Goal: Task Accomplishment & Management: Use online tool/utility

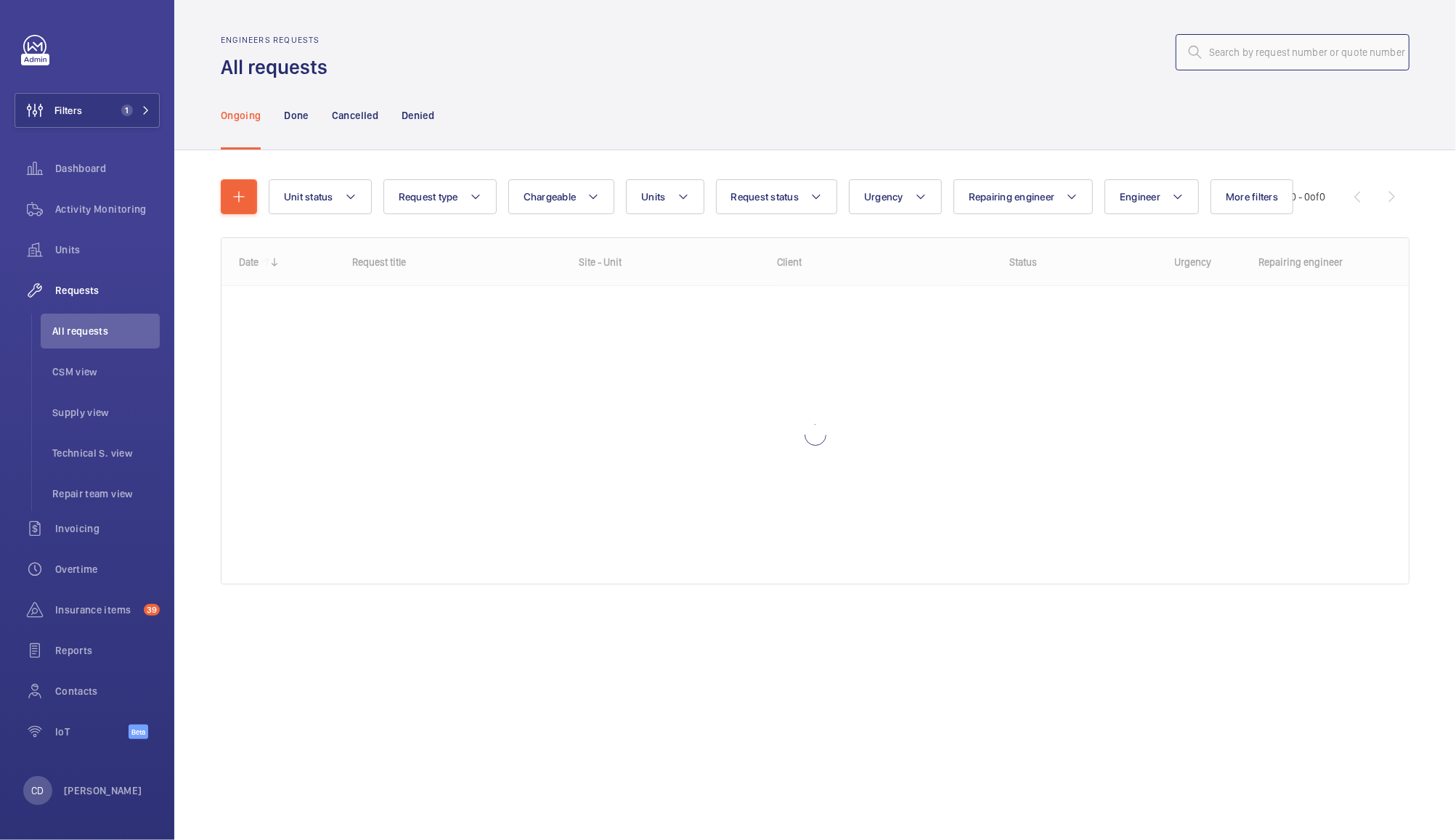
click at [1307, 46] on input "text" at bounding box center [1293, 52] width 234 height 37
type input "r"
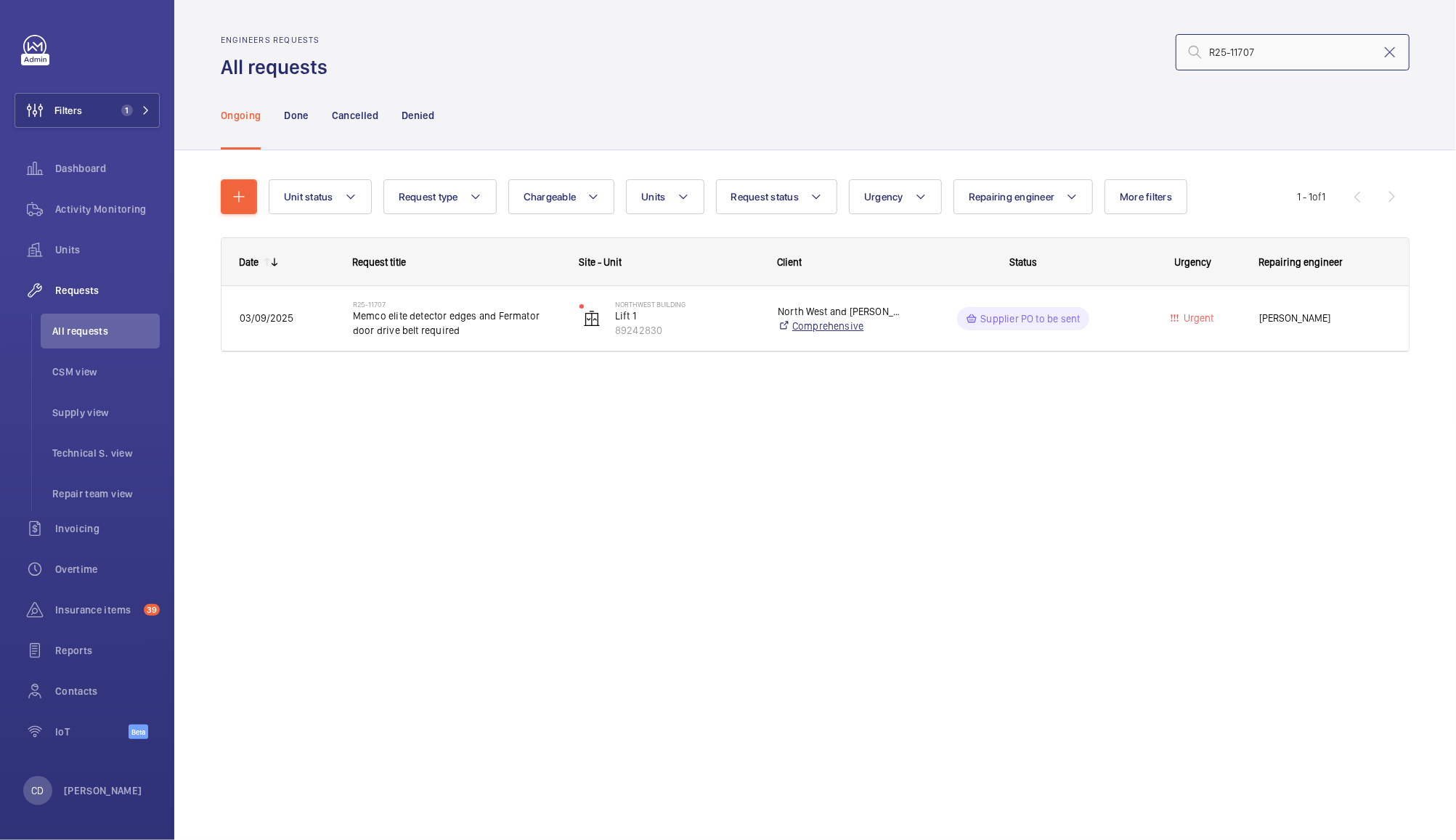
type input "R25-11707"
click at [864, 325] on link "Comprehensive" at bounding box center [838, 326] width 123 height 14
click at [446, 314] on span "Memco elite detector edges and Fermator door drive belt required" at bounding box center [456, 323] width 208 height 29
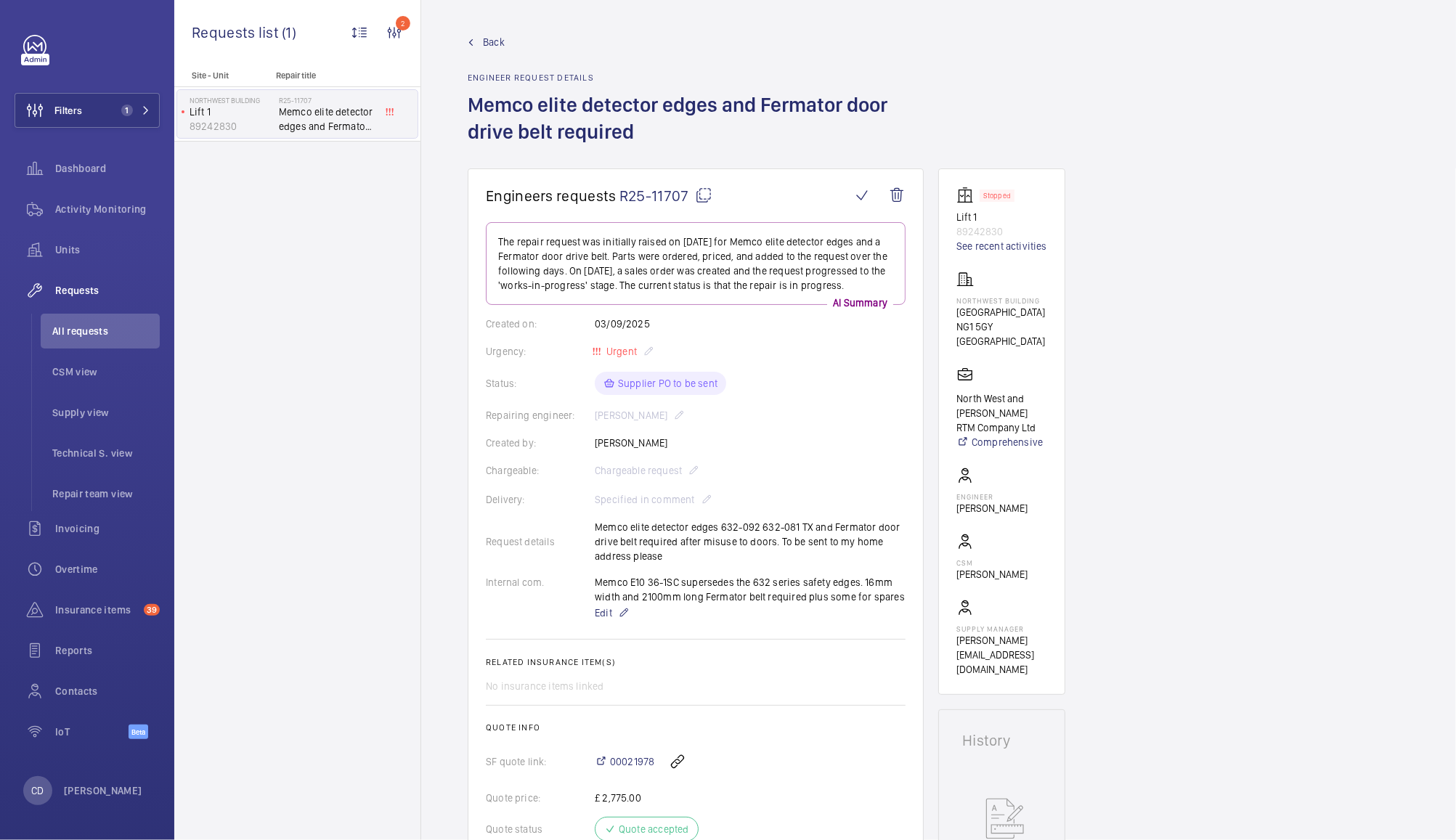
click at [83, 324] on span "All requests" at bounding box center [105, 331] width 107 height 14
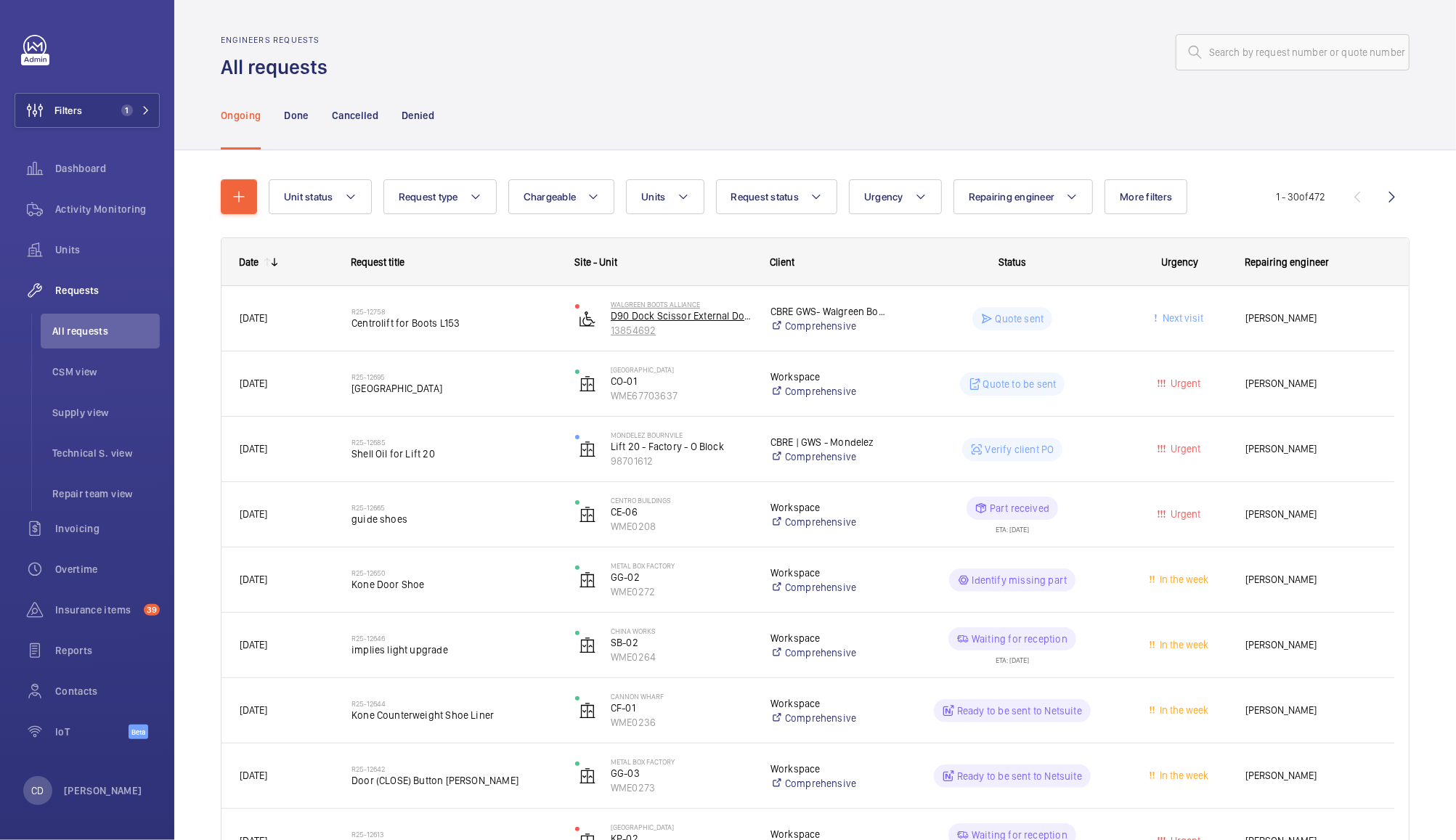
click at [713, 322] on p "D90 Dock Scissor External Dock Area (Scissor) (WBA03622) No 153" at bounding box center [682, 315] width 141 height 14
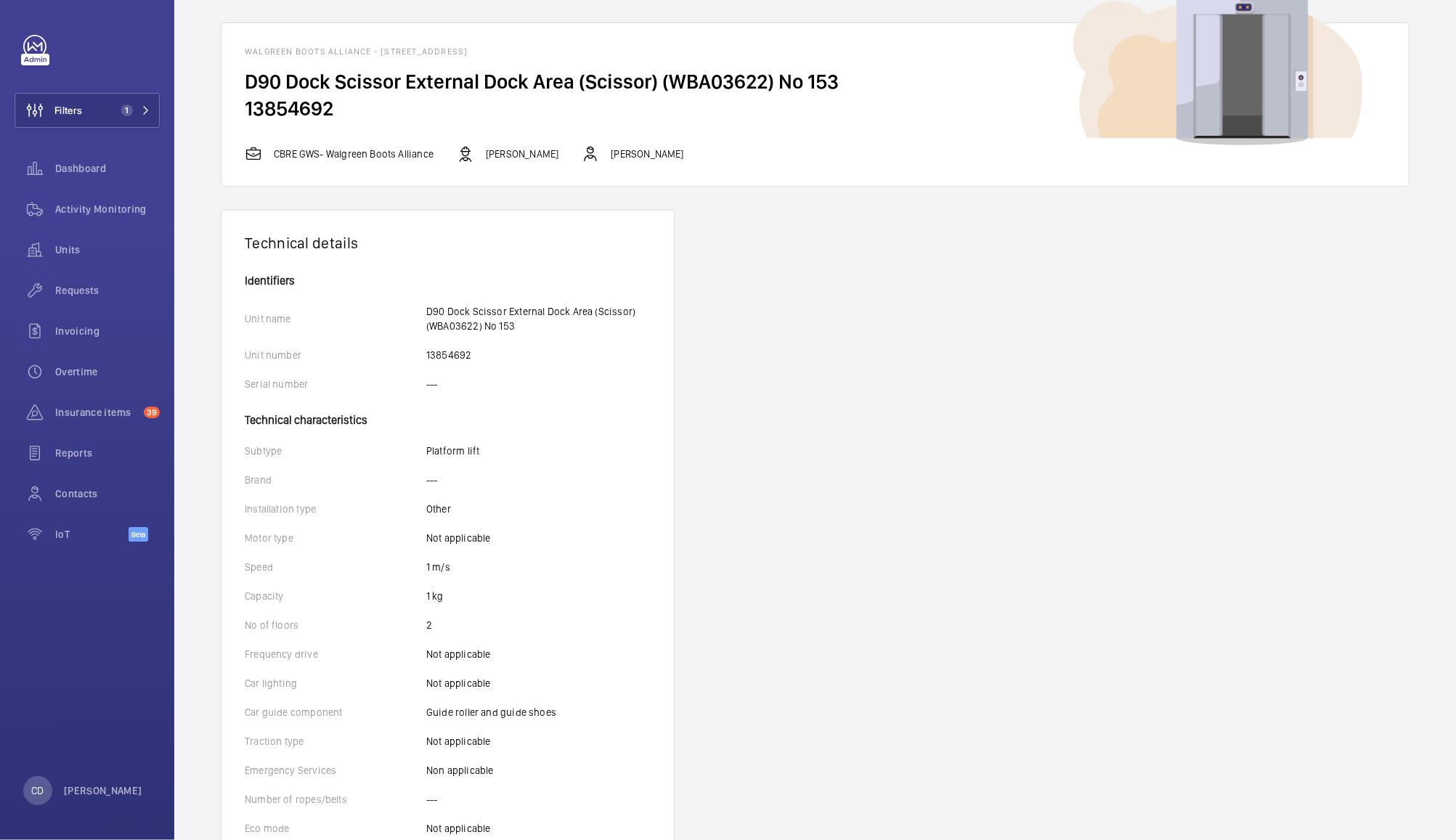
scroll to position [63, 0]
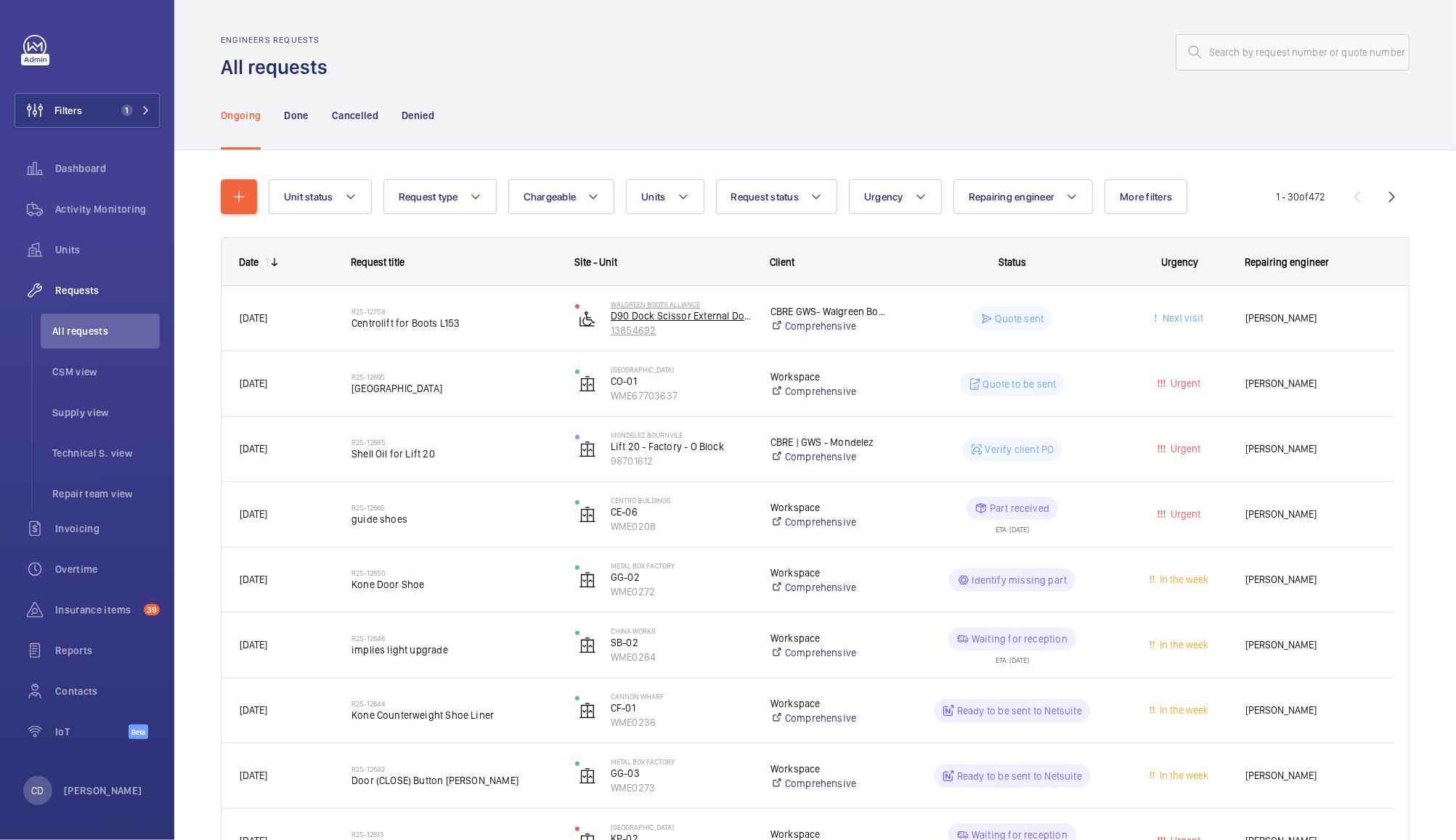
click at [643, 334] on p "13854692" at bounding box center [682, 330] width 141 height 14
click at [403, 335] on div "R25-12758 Centrolift for Boots L153" at bounding box center [453, 319] width 205 height 43
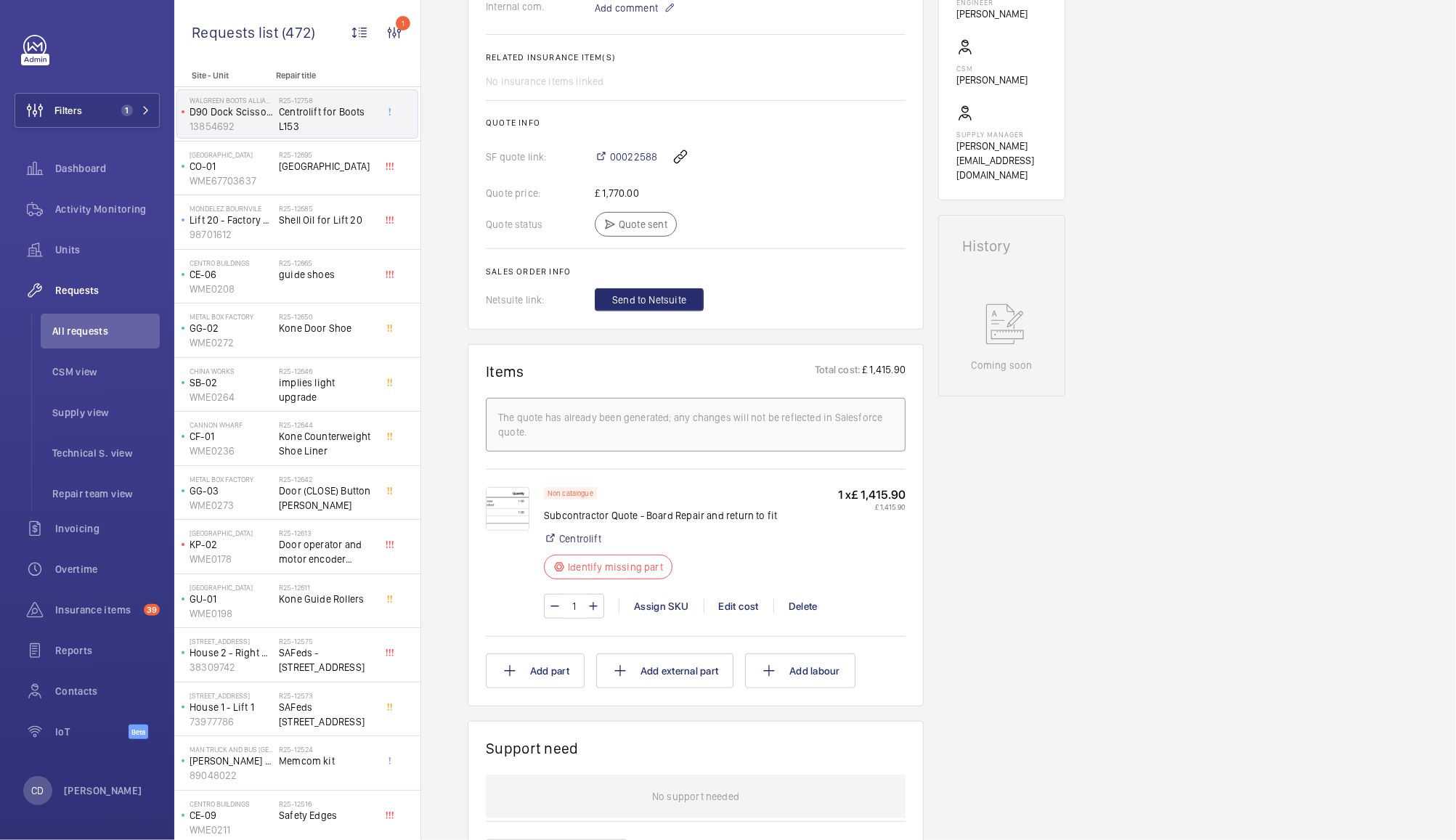
scroll to position [521, 0]
click at [665, 604] on div "Assign SKU" at bounding box center [661, 604] width 85 height 14
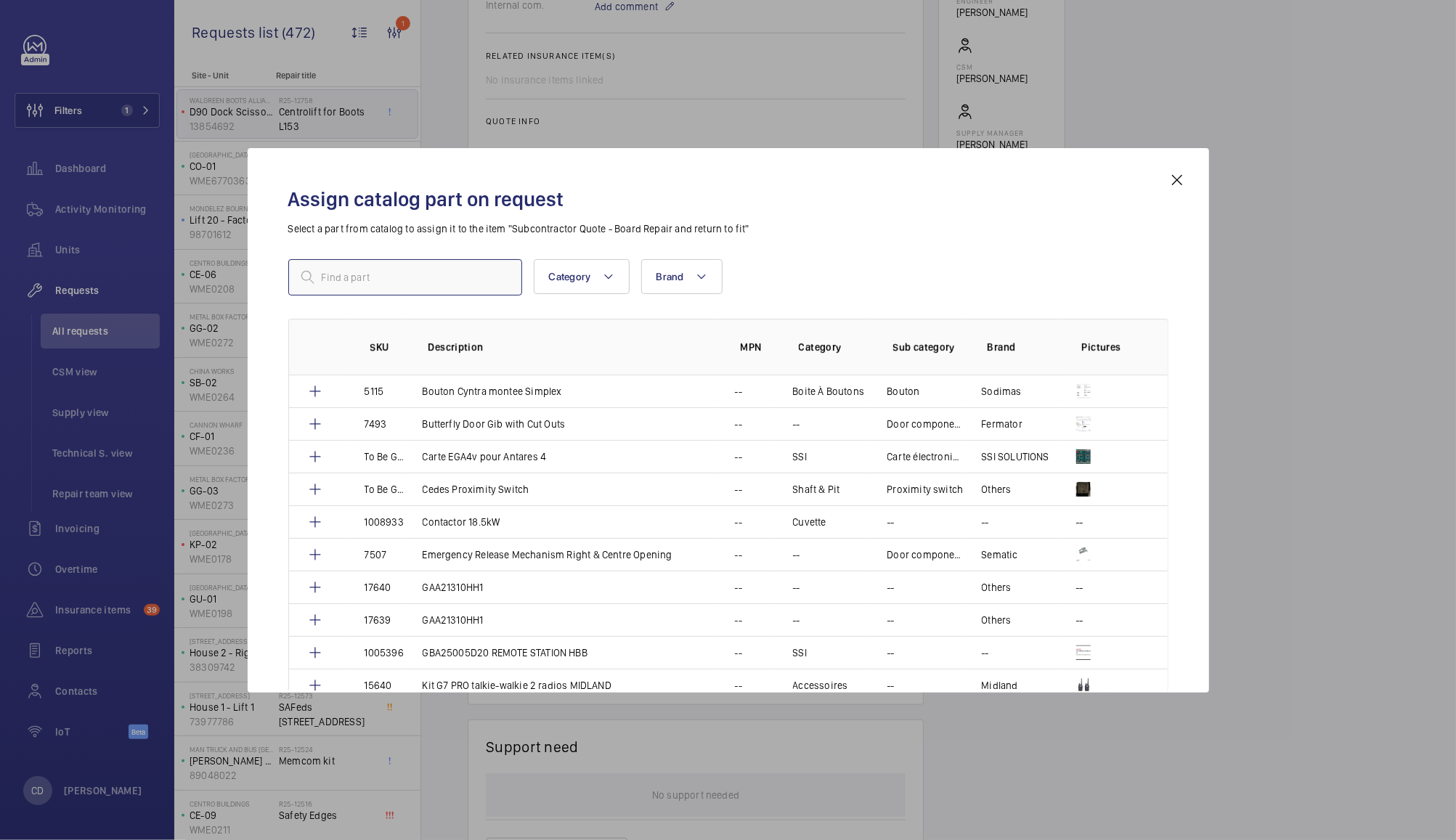
click at [439, 275] on input "text" at bounding box center [405, 277] width 234 height 37
click at [1176, 179] on mat-icon at bounding box center [1177, 180] width 17 height 17
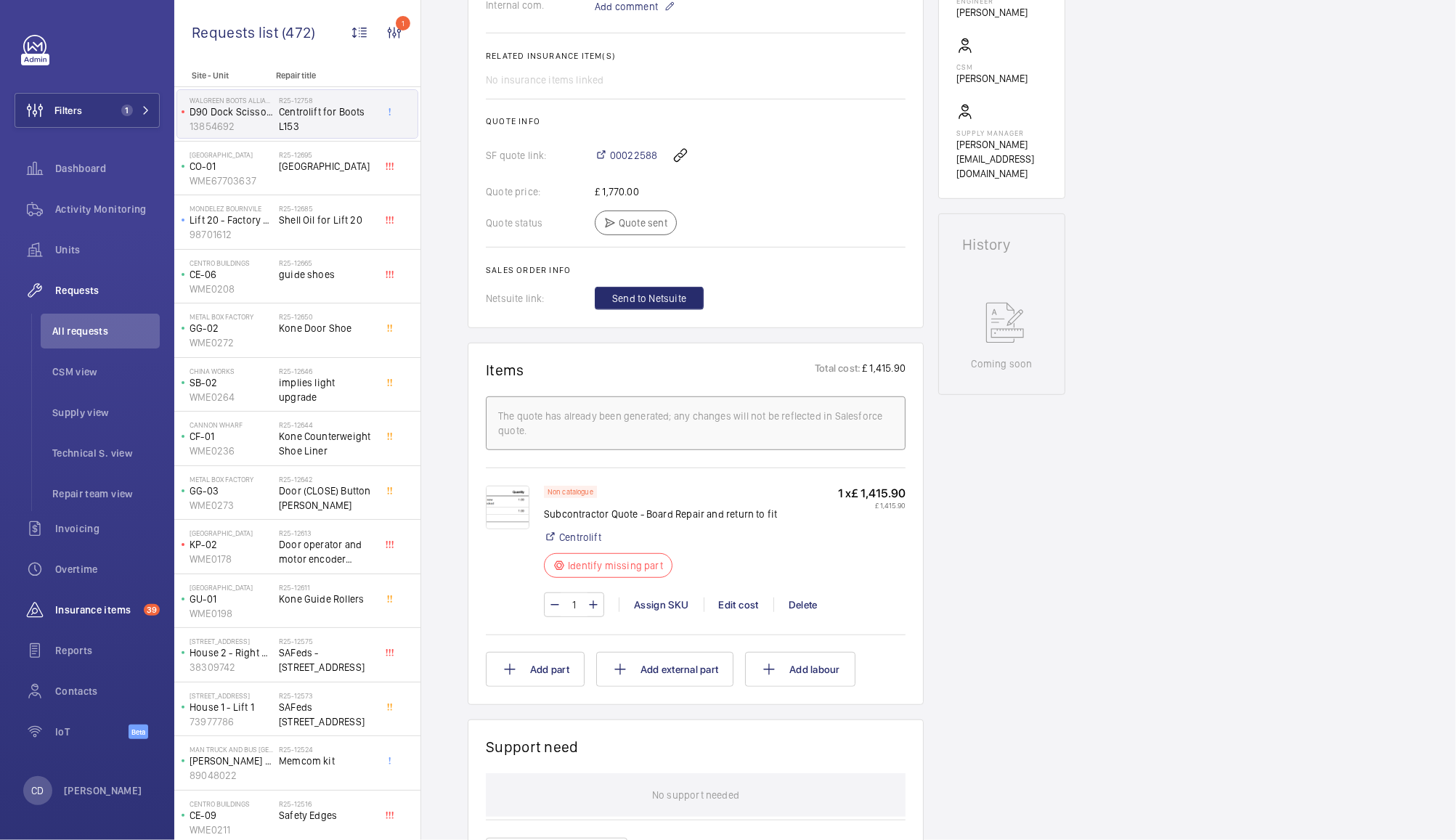
click at [94, 609] on span "Insurance items" at bounding box center [97, 609] width 83 height 14
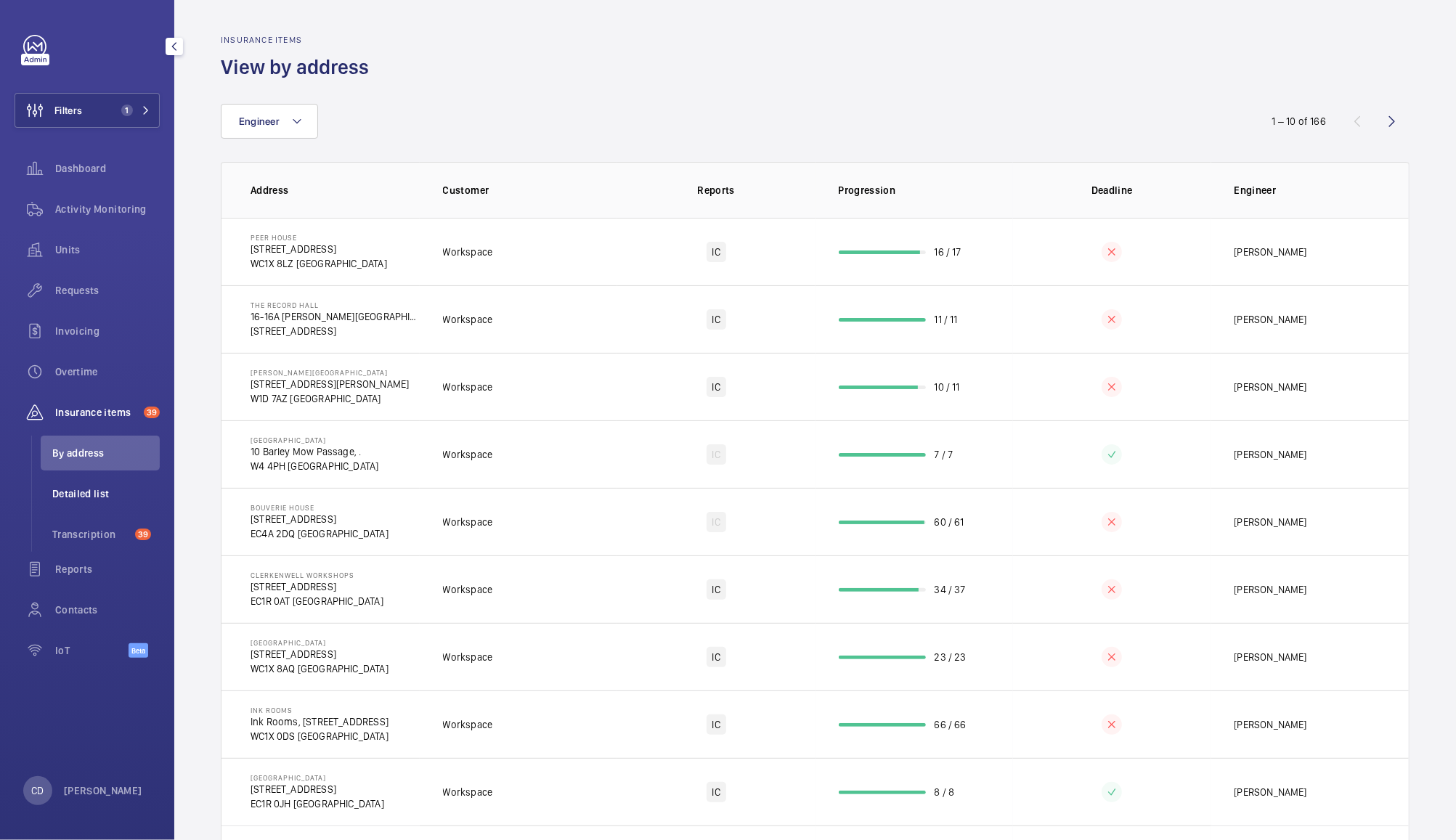
click at [74, 486] on span "Detailed list" at bounding box center [105, 493] width 107 height 14
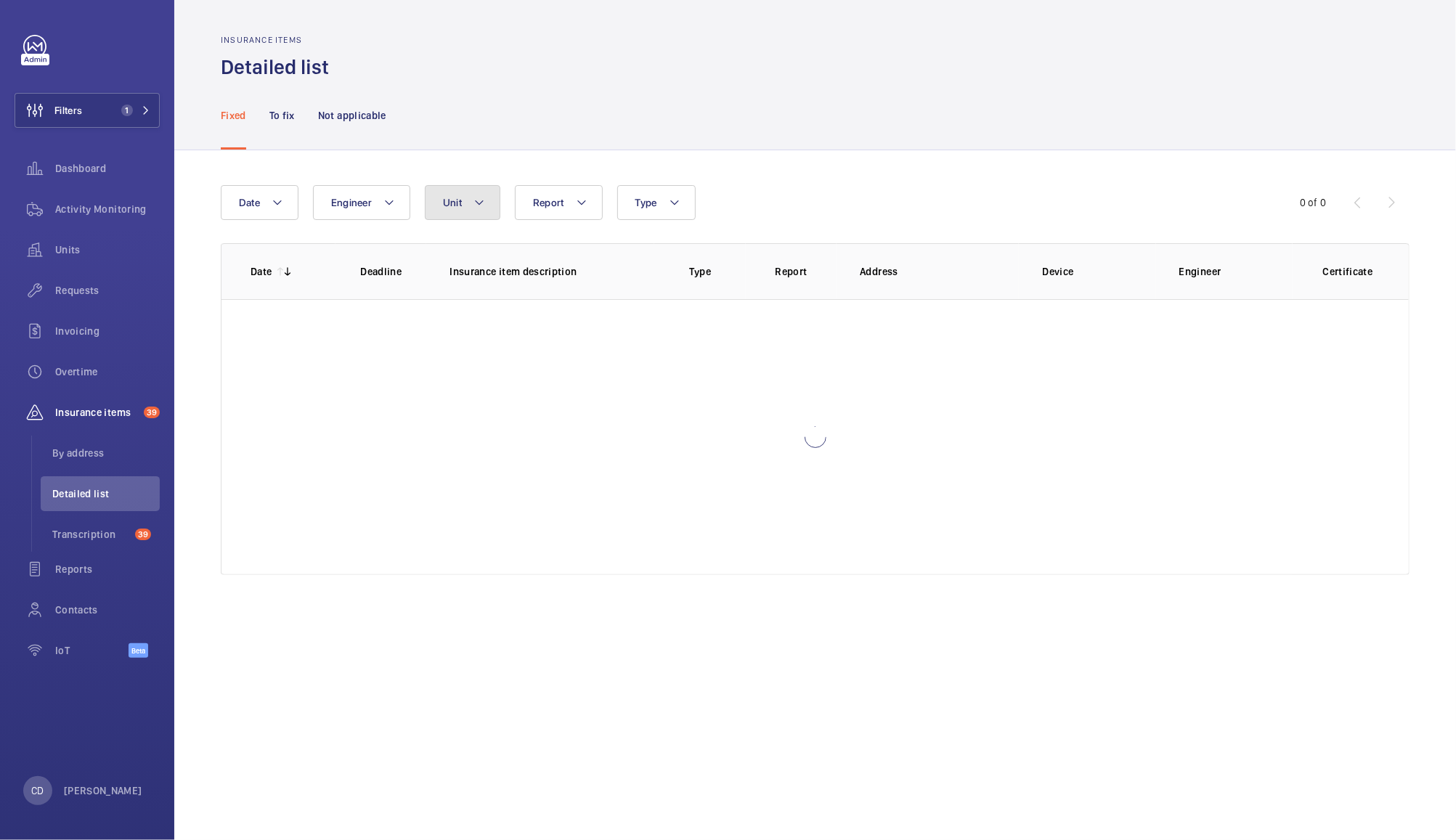
click at [480, 199] on mat-icon at bounding box center [480, 202] width 12 height 17
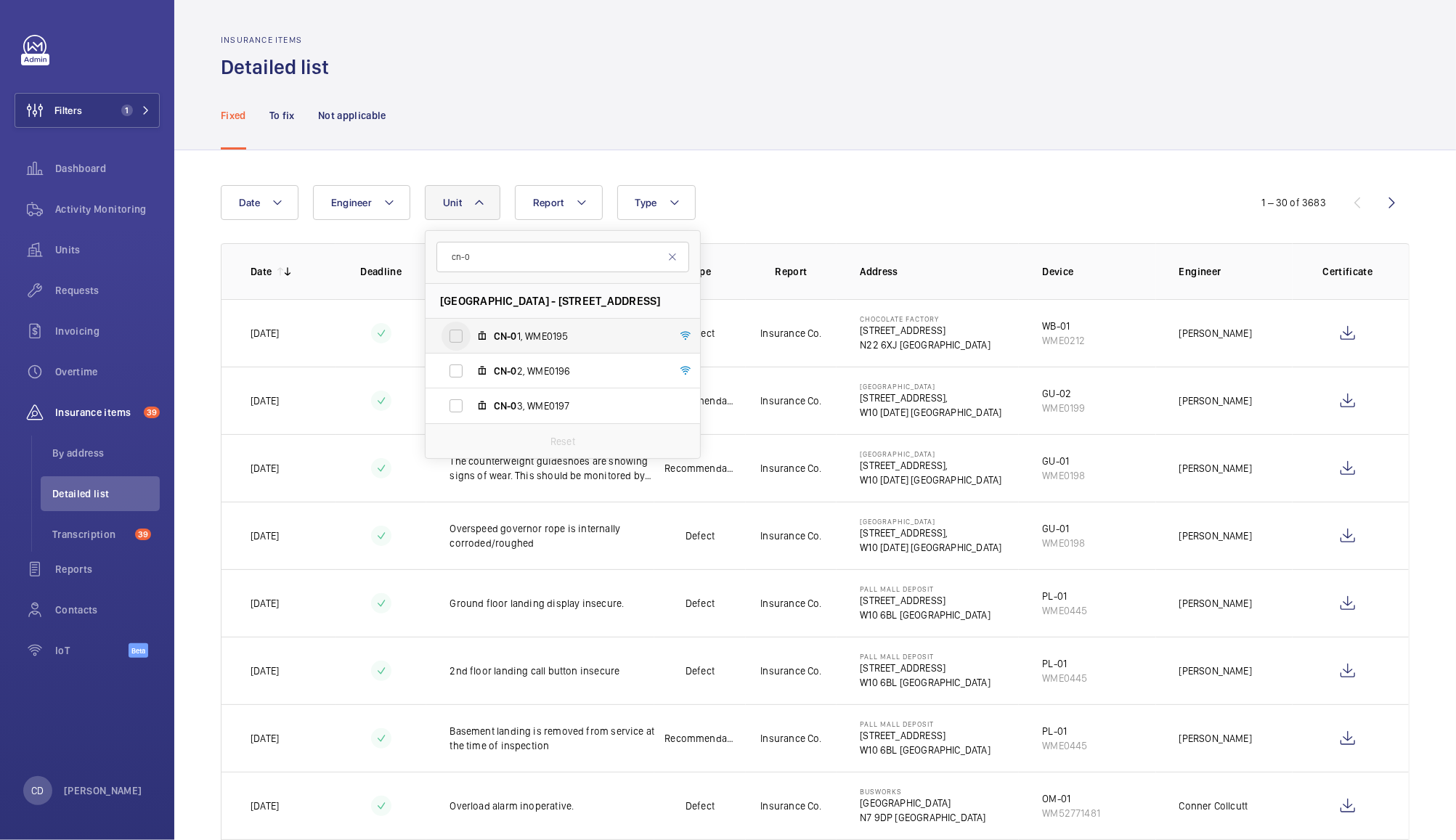
type input "cn-0"
click at [458, 333] on input "CN-0 1, WME0195" at bounding box center [456, 336] width 29 height 29
checkbox input "true"
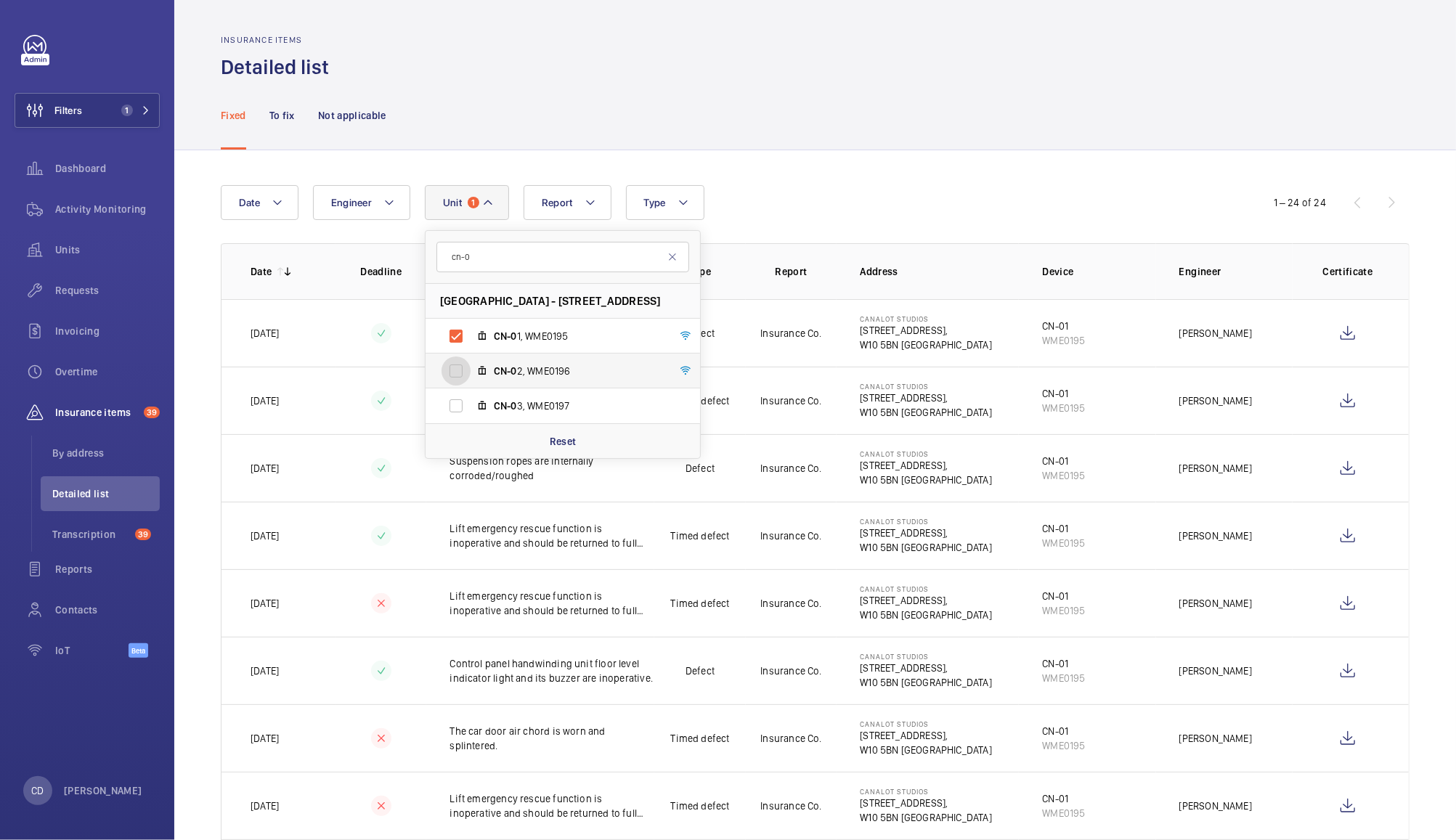
click at [459, 365] on input "CN-0 2, WME0196" at bounding box center [456, 371] width 29 height 29
checkbox input "true"
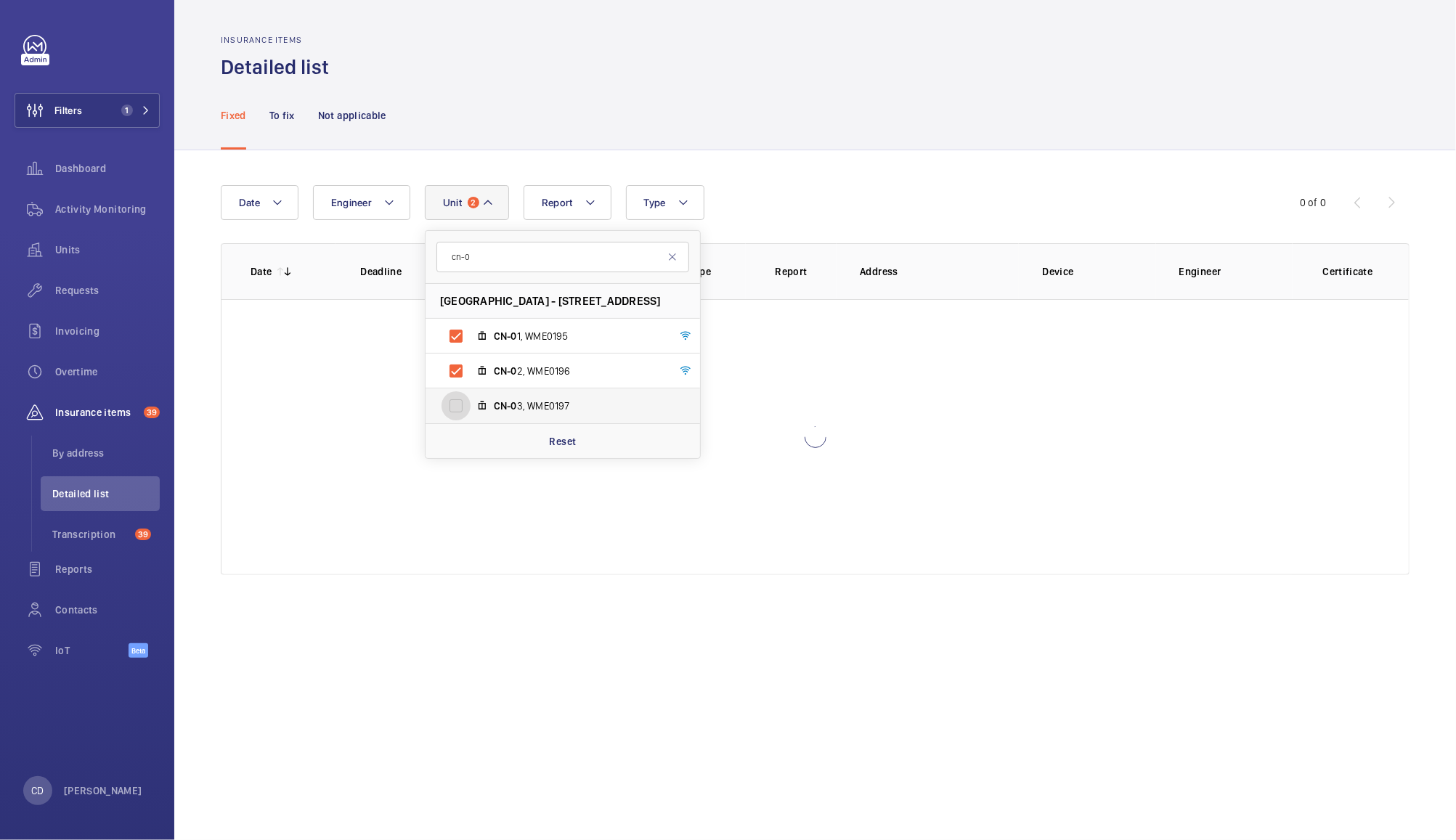
click at [453, 405] on input "CN-0 3, WME0197" at bounding box center [456, 406] width 29 height 29
checkbox input "true"
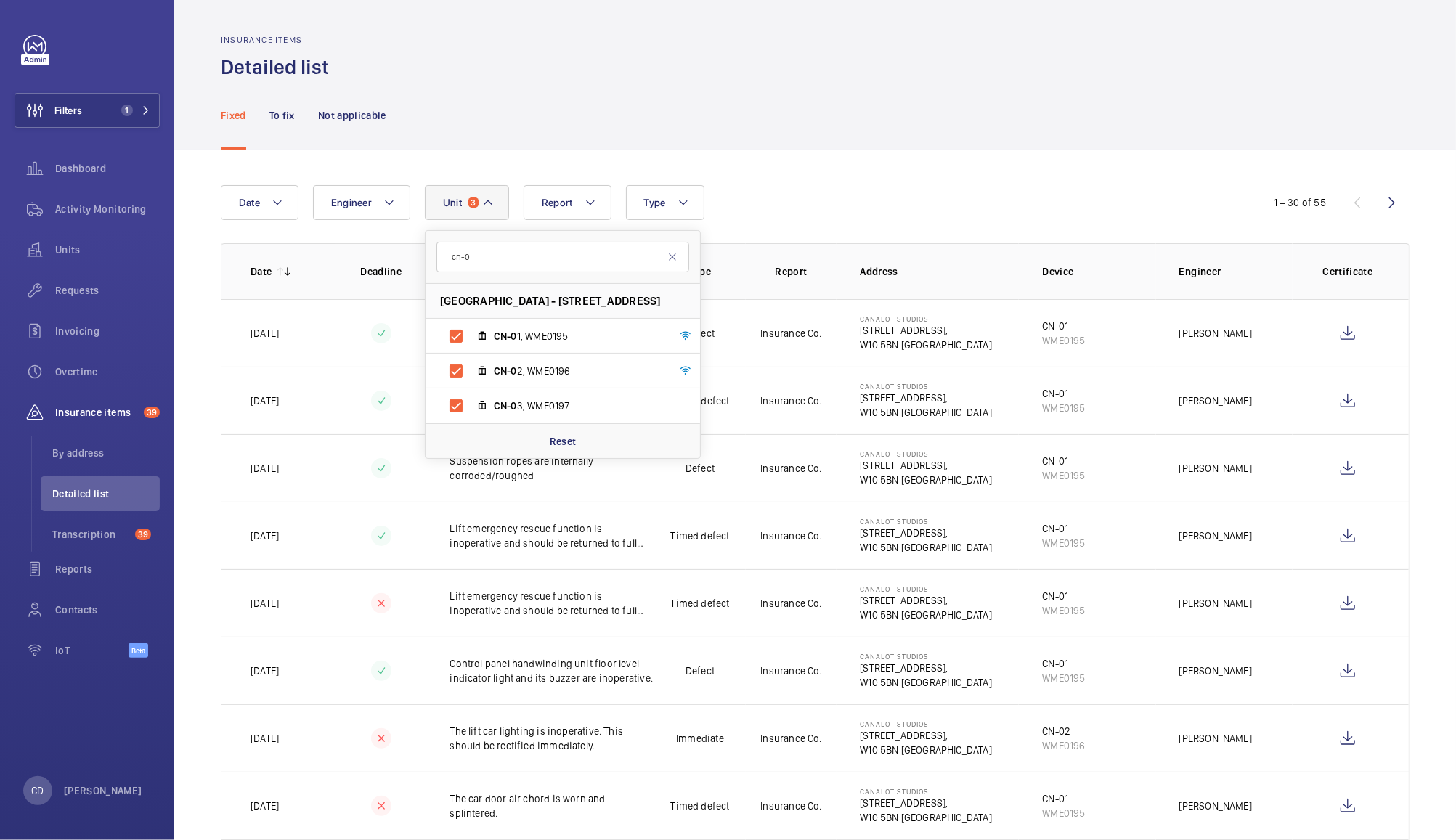
click at [969, 111] on div "Fixed To fix Not applicable" at bounding box center [814, 114] width 1188 height 69
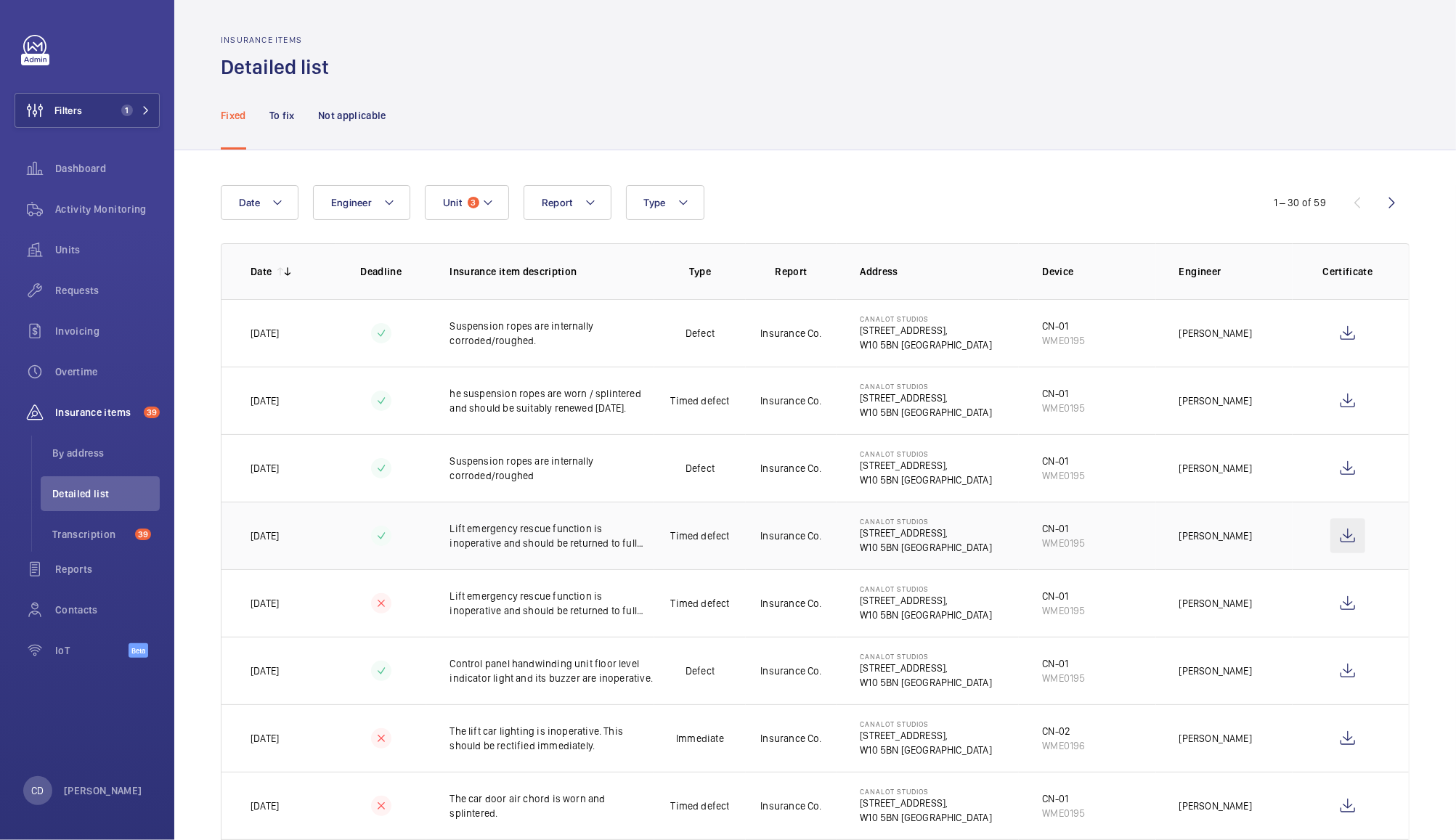
click at [1337, 540] on wm-front-icon-button at bounding box center [1348, 536] width 35 height 35
click at [276, 109] on p "To fix" at bounding box center [282, 115] width 25 height 14
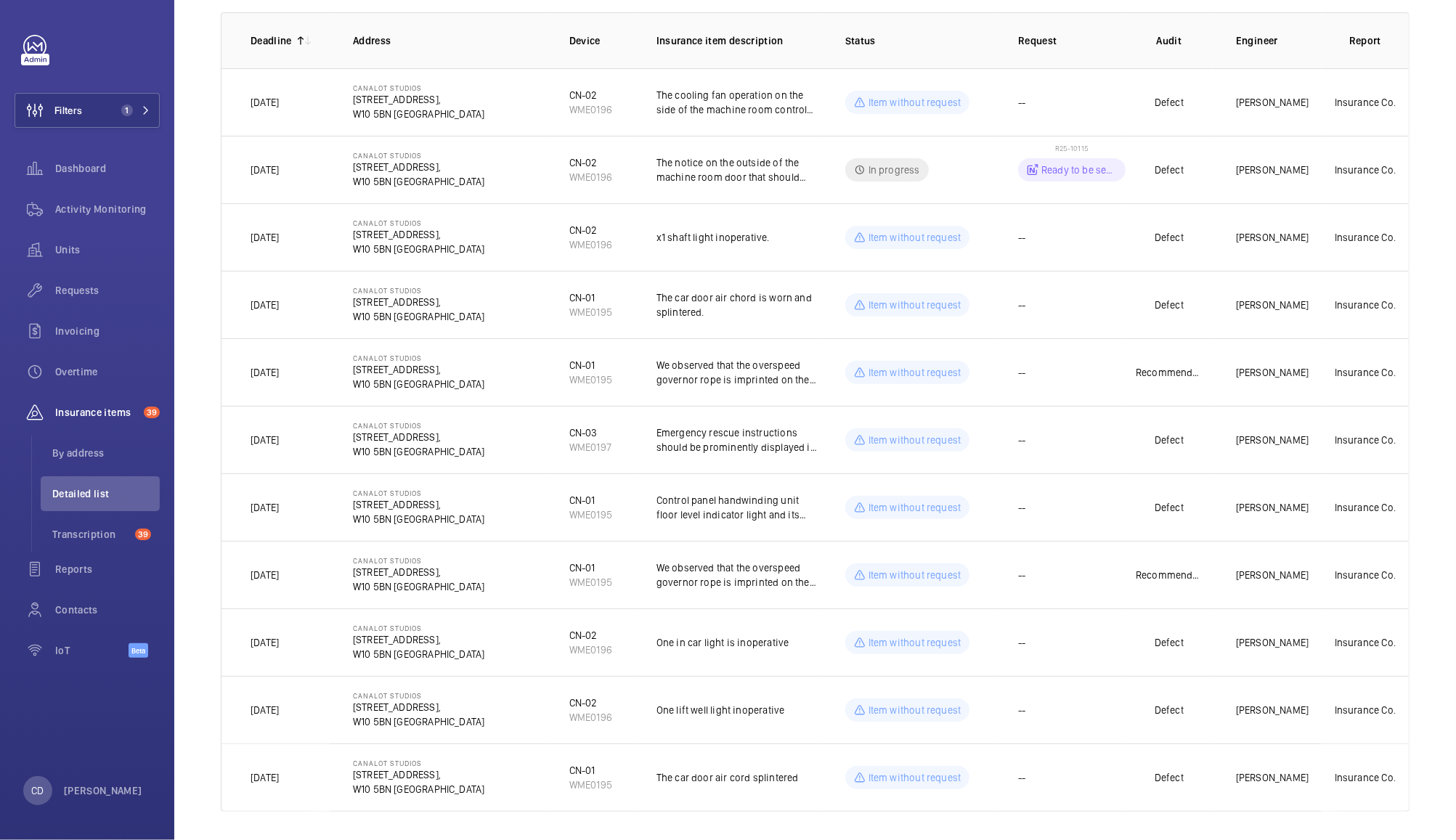
scroll to position [240, 0]
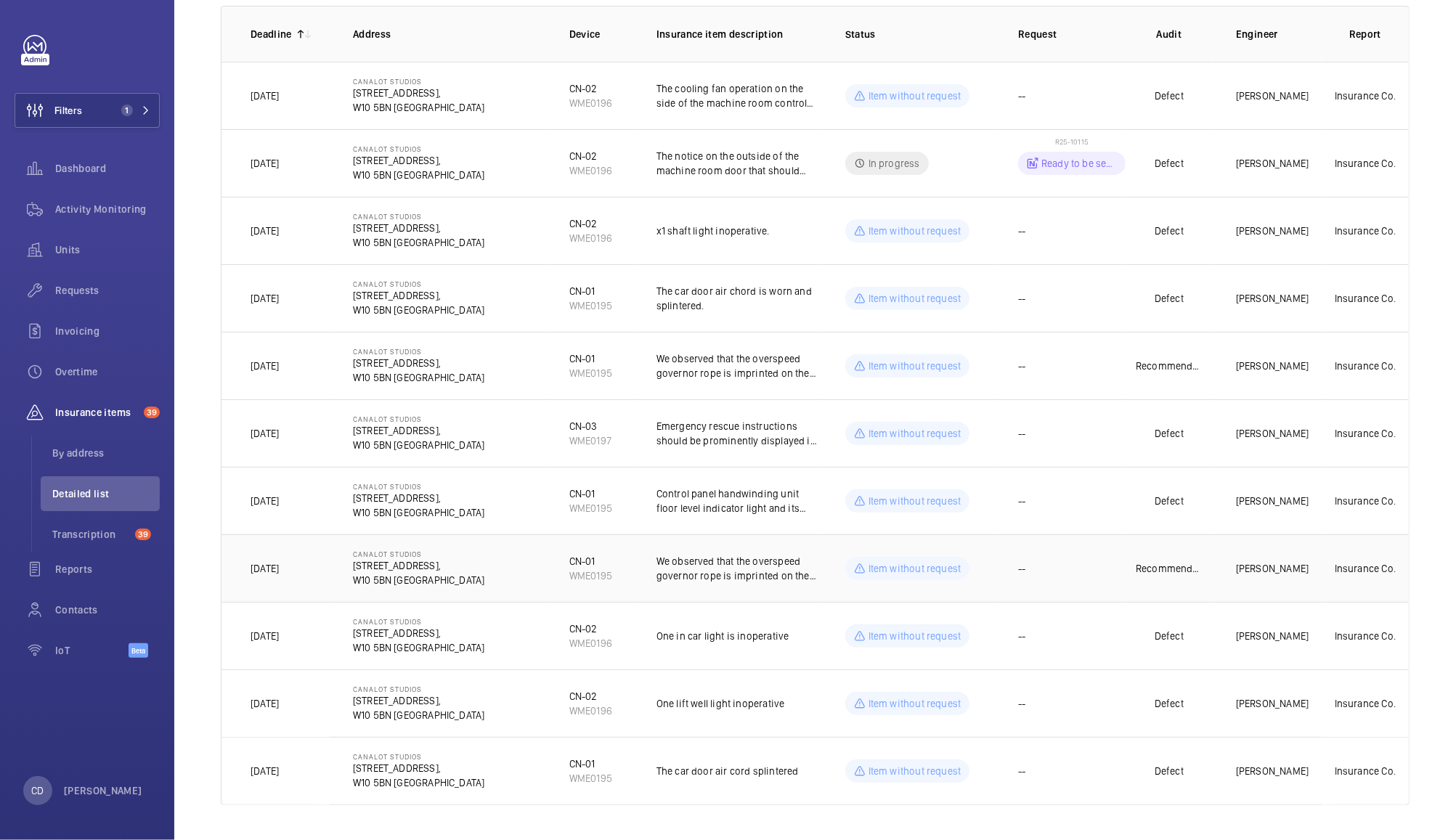
click at [1051, 576] on td "--" at bounding box center [1060, 568] width 131 height 68
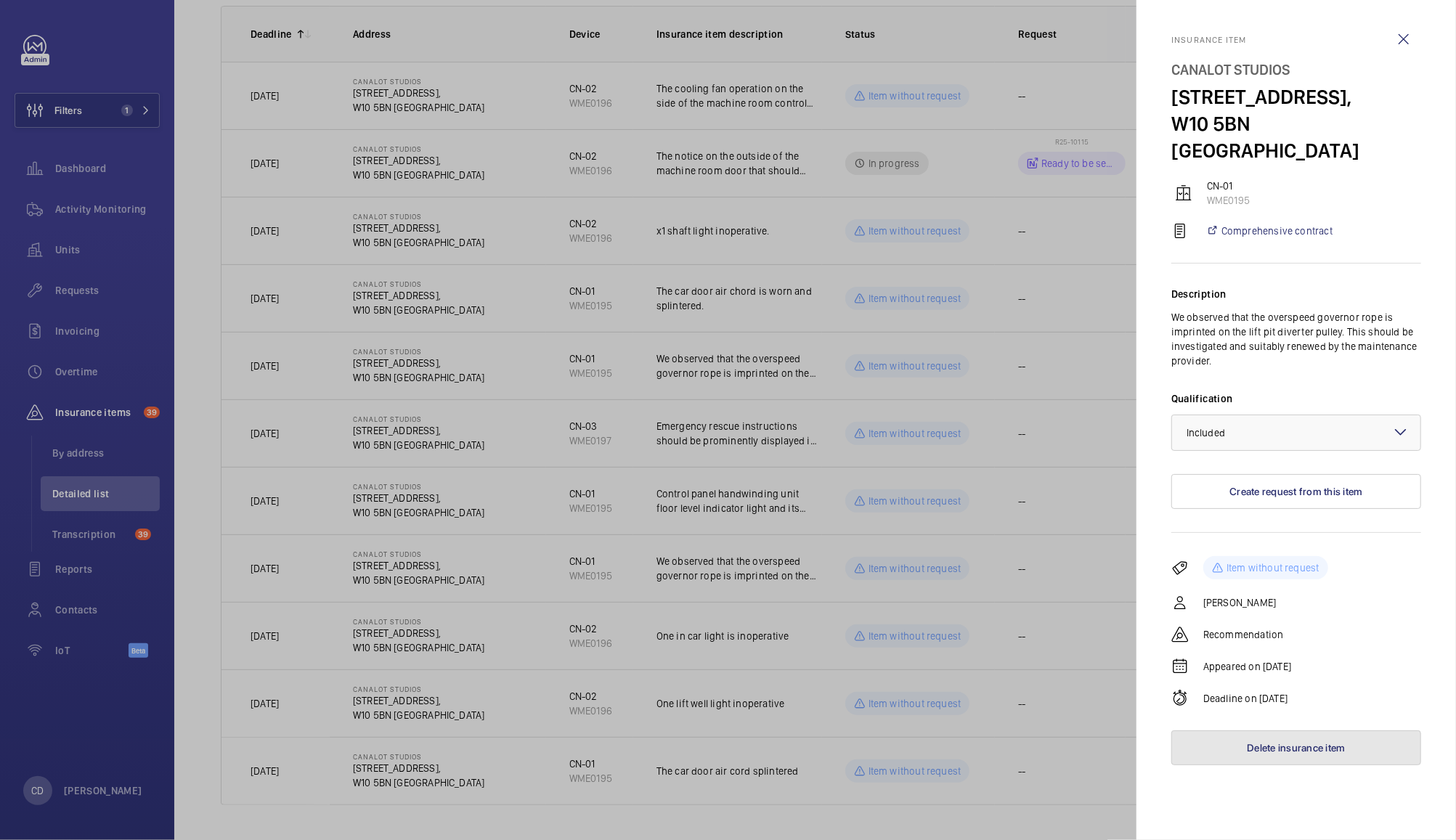
click at [1309, 735] on button "Delete insurance item" at bounding box center [1296, 747] width 249 height 35
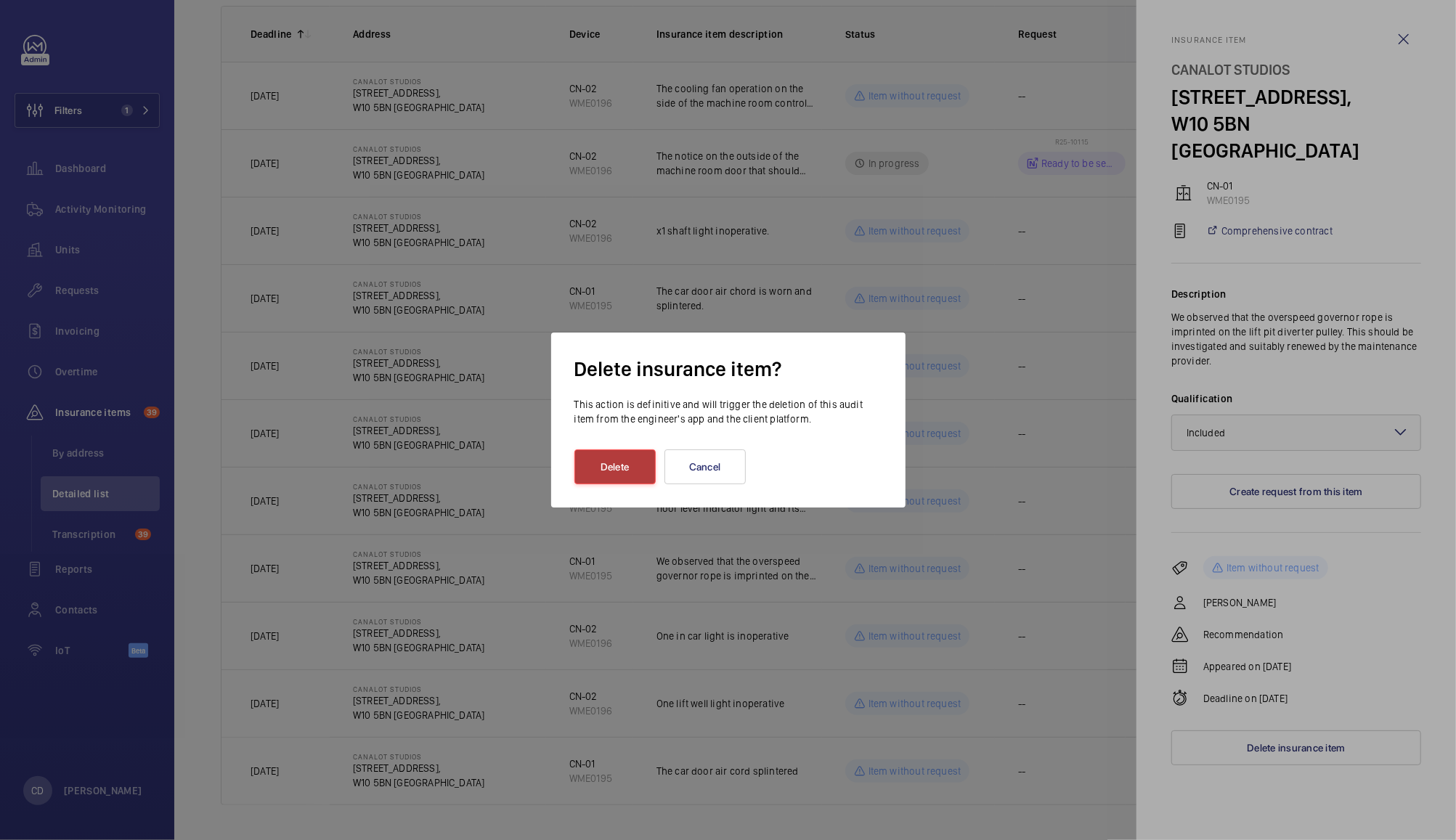
click at [620, 461] on button "Delete" at bounding box center [615, 467] width 81 height 35
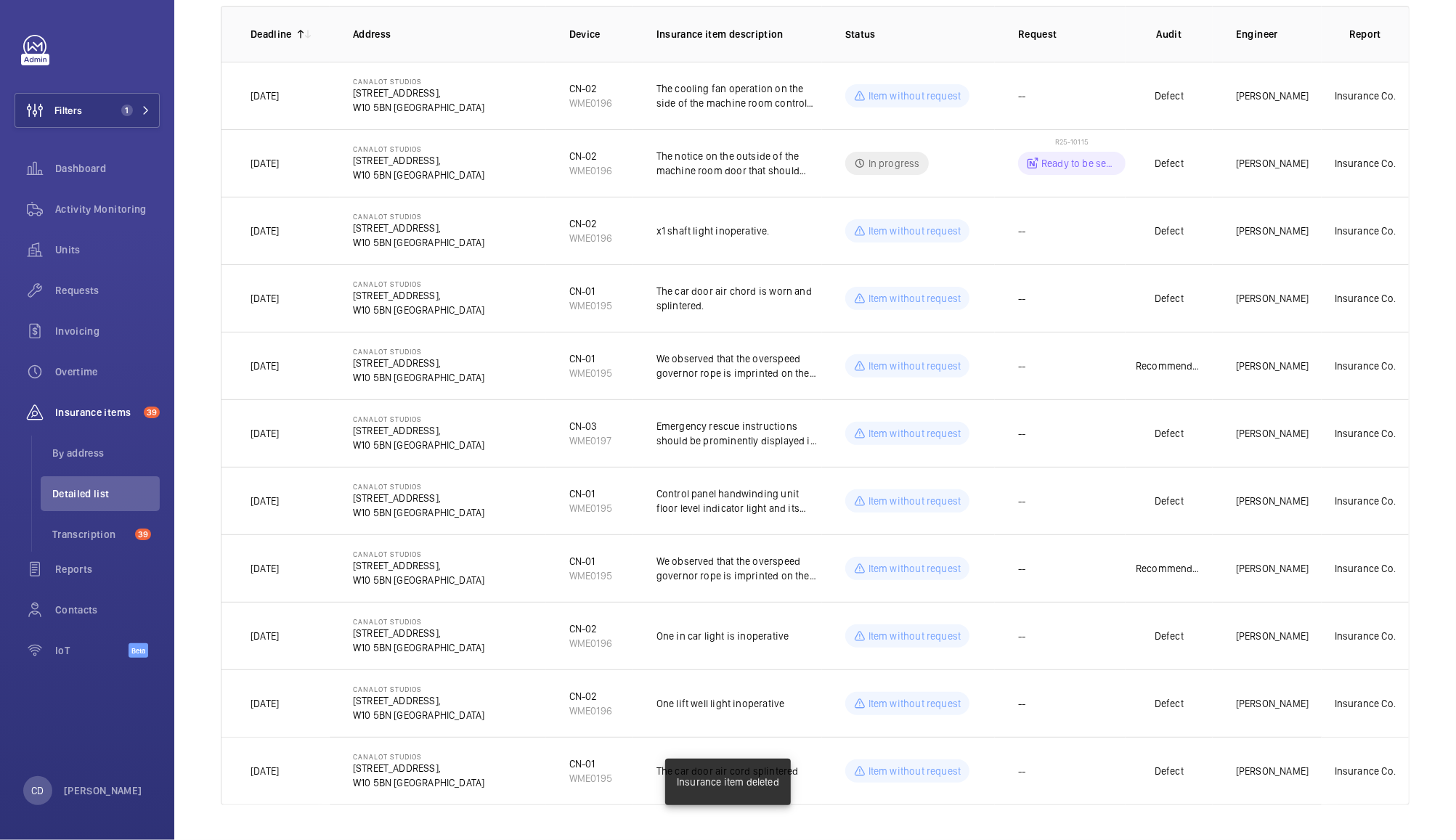
scroll to position [172, 0]
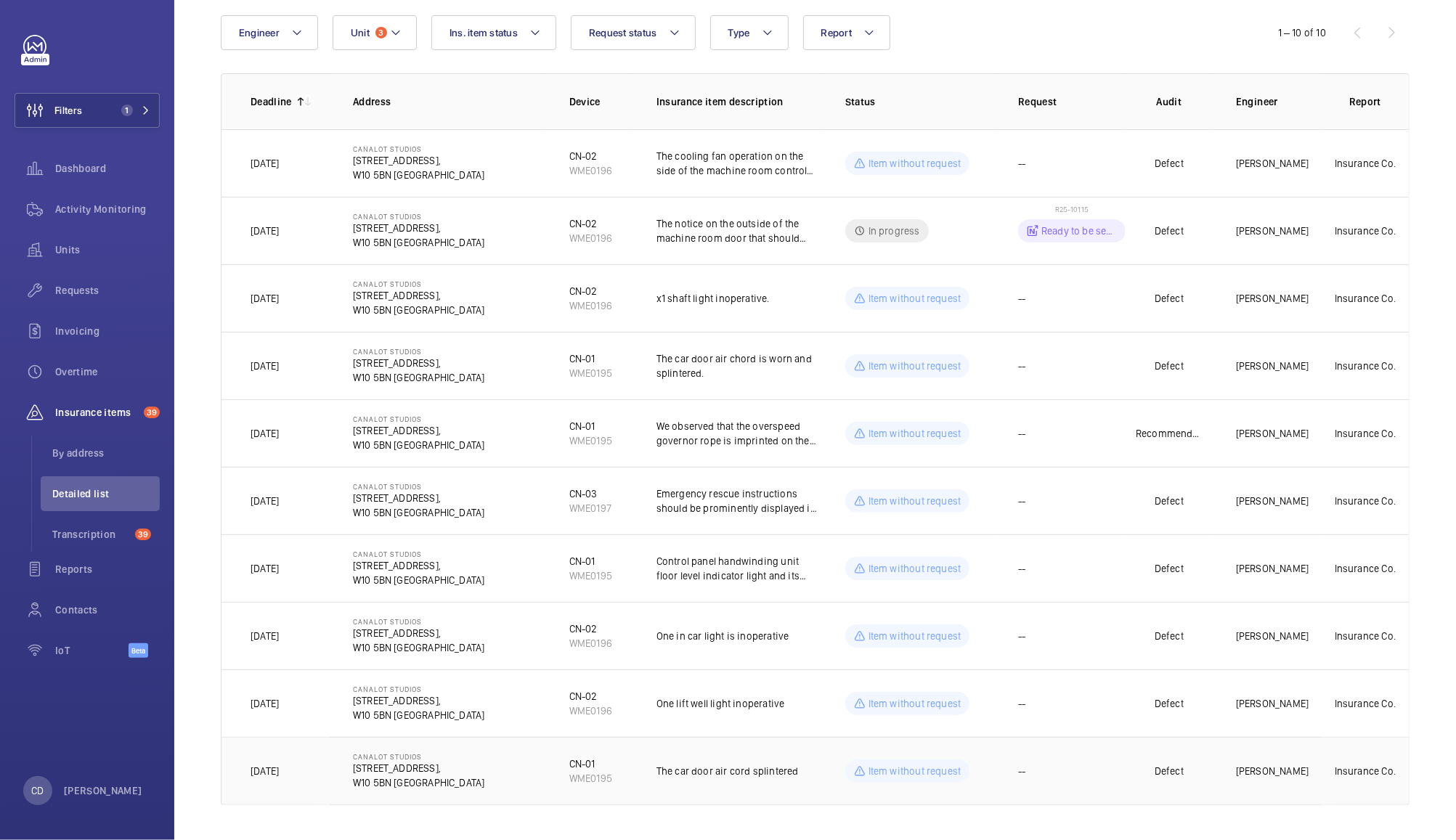
click at [1036, 773] on td "--" at bounding box center [1060, 770] width 131 height 69
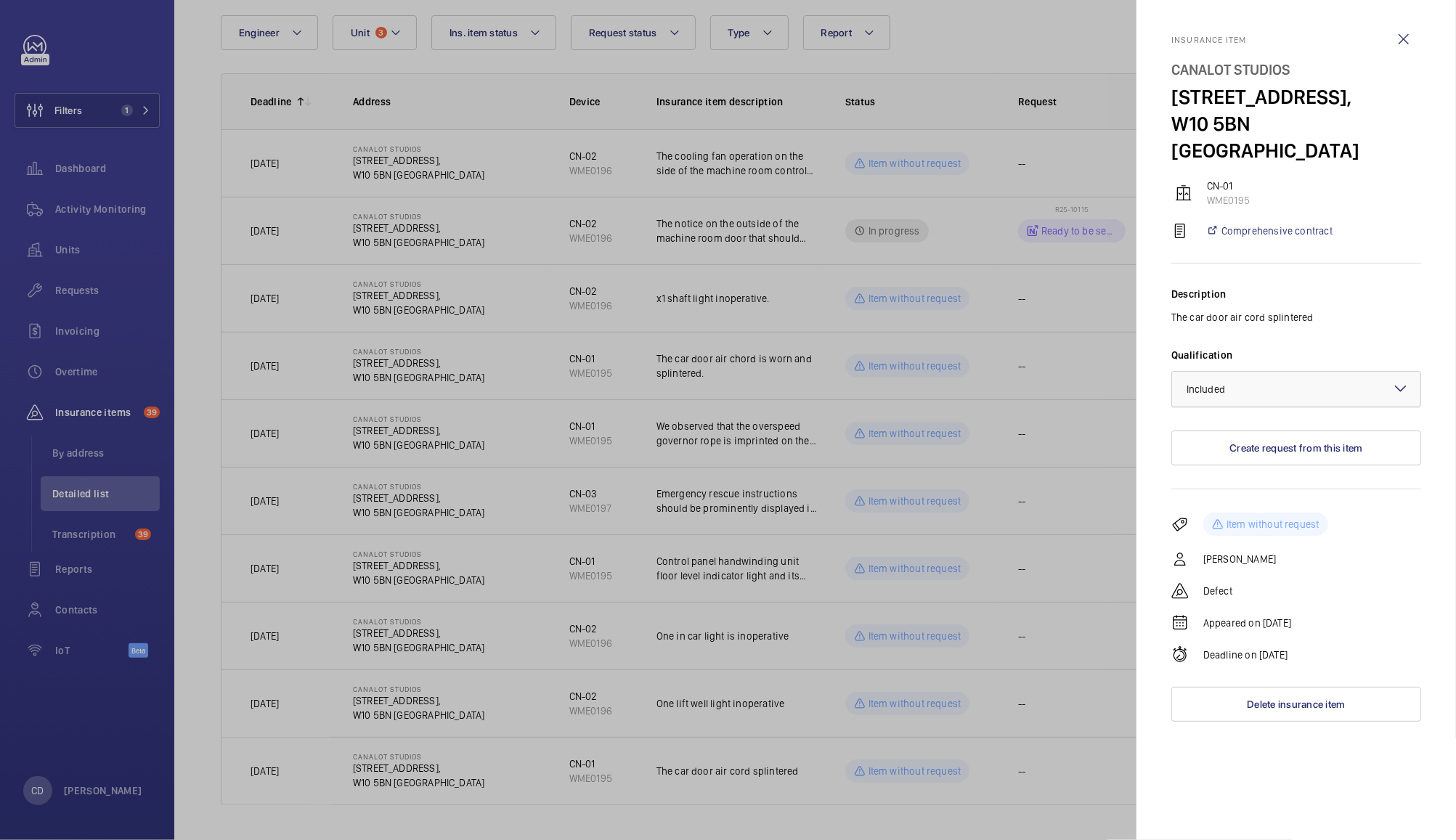
click at [1262, 371] on div at bounding box center [1296, 389] width 248 height 35
click at [1307, 691] on button "Delete insurance item" at bounding box center [1296, 704] width 249 height 35
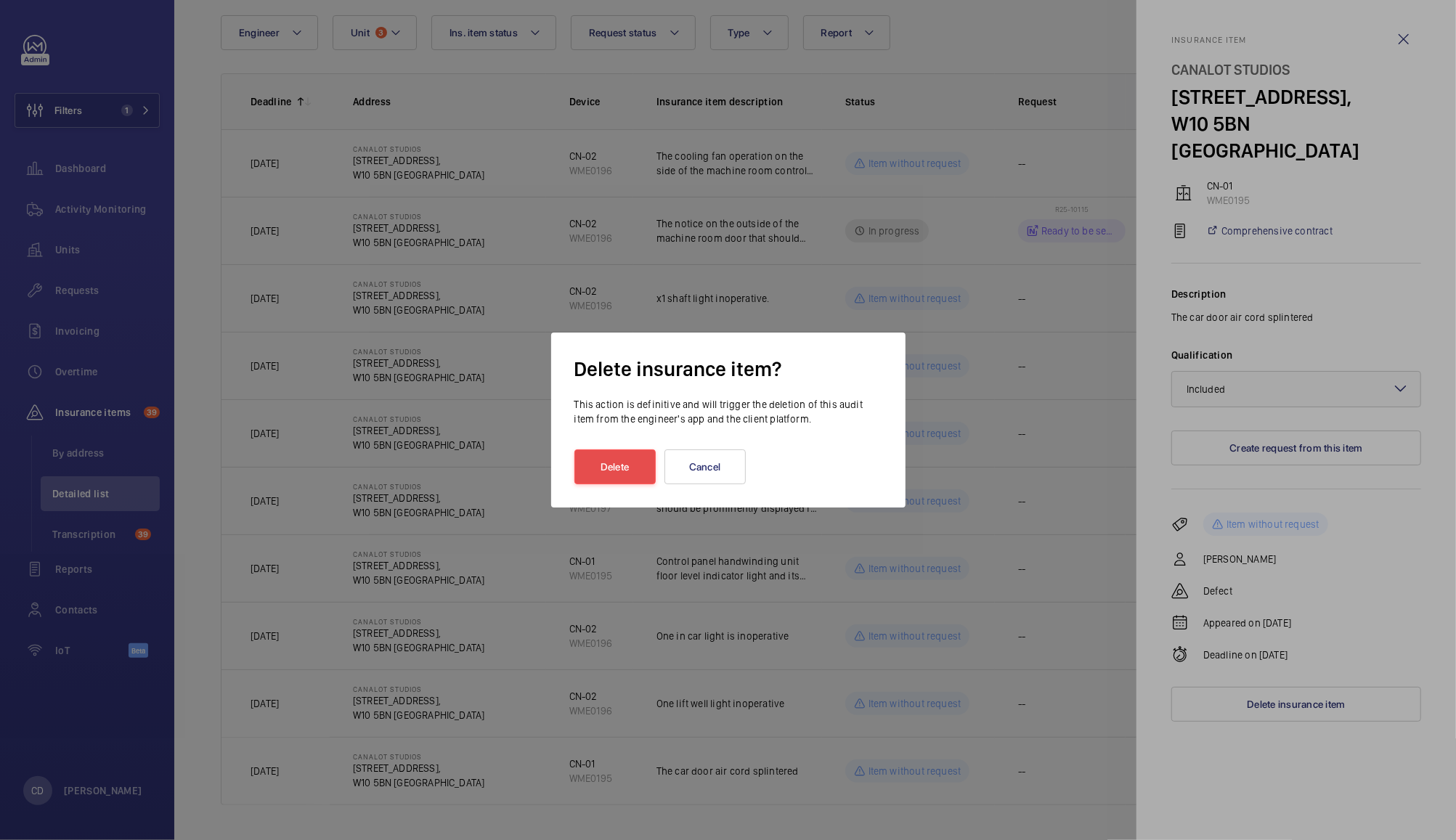
click at [612, 466] on button "Delete" at bounding box center [615, 467] width 81 height 35
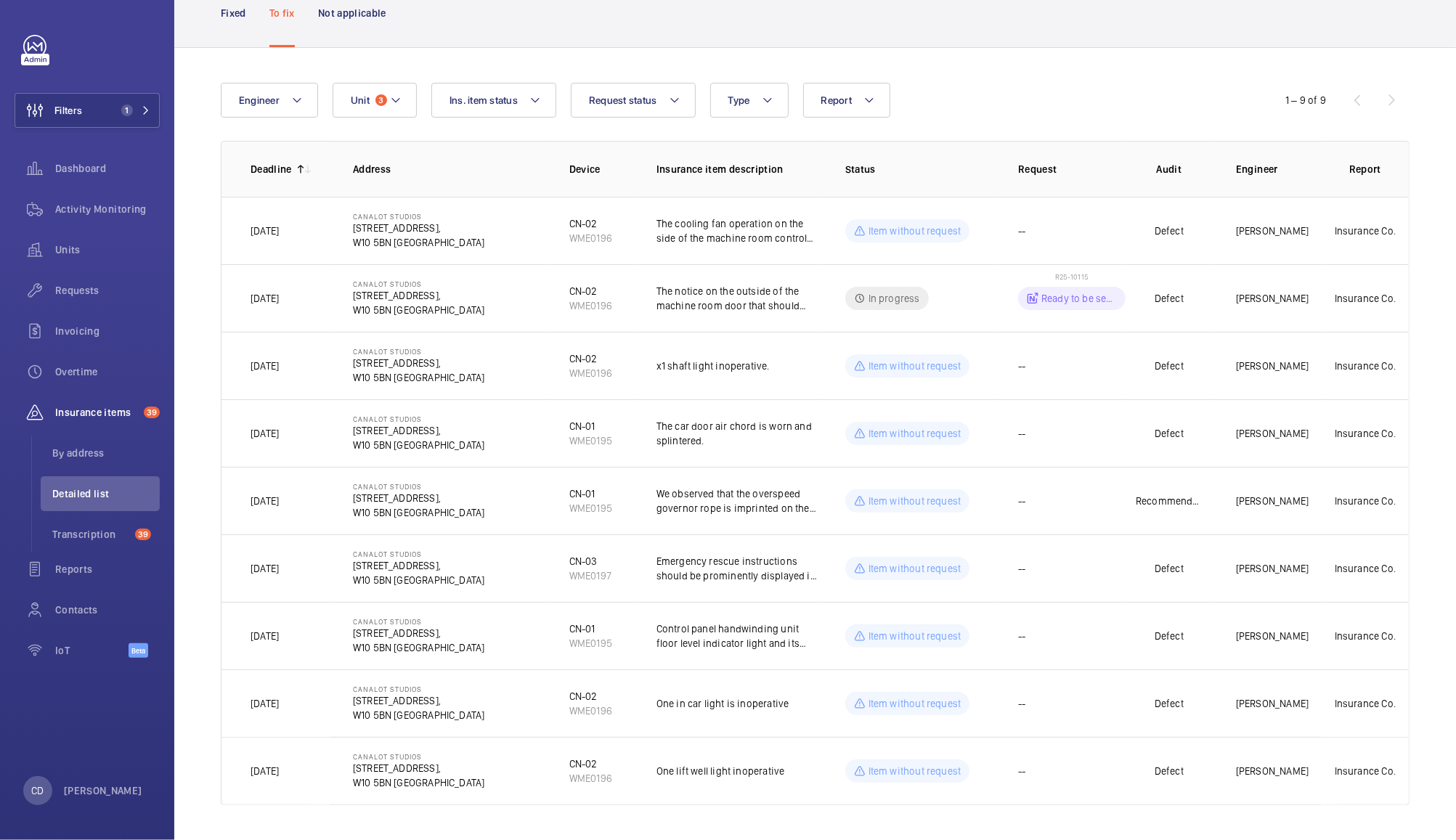
scroll to position [104, 0]
click at [232, 16] on p "Fixed" at bounding box center [233, 13] width 25 height 14
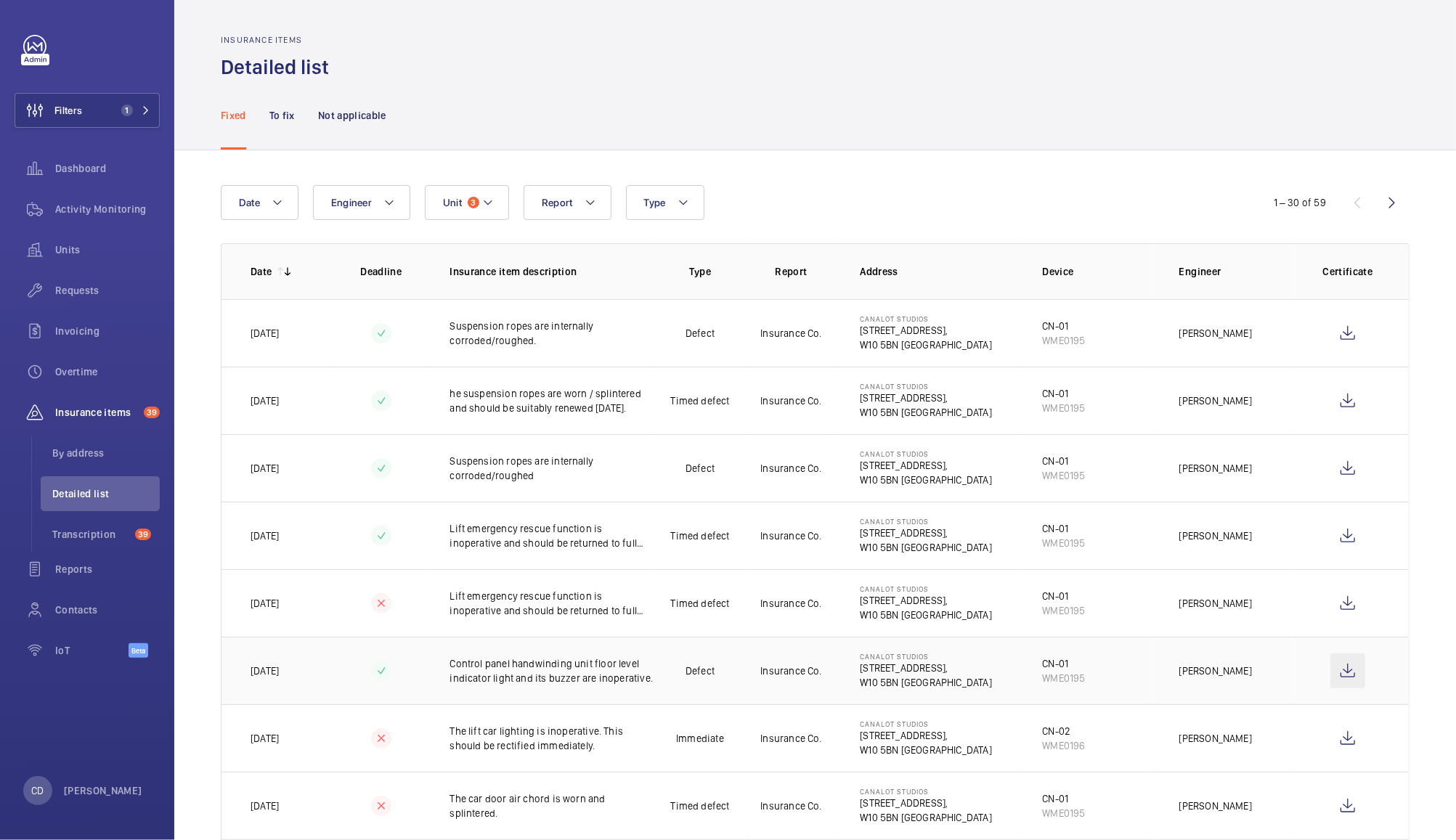
click at [1336, 680] on wm-front-icon-button at bounding box center [1348, 671] width 35 height 35
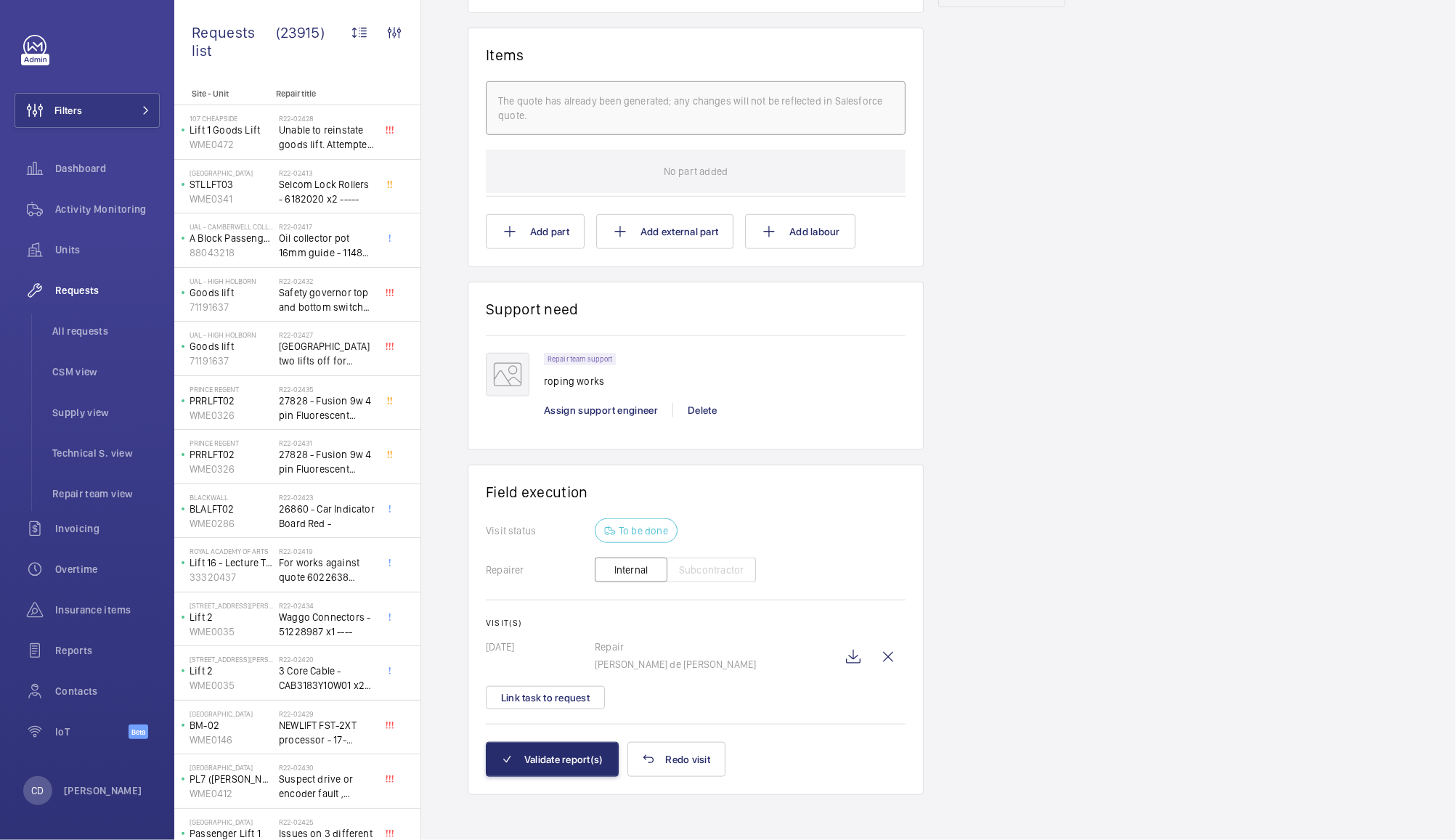
scroll to position [827, 0]
click at [853, 657] on wm-front-icon-button at bounding box center [853, 657] width 35 height 35
click at [853, 656] on wm-front-icon-button at bounding box center [853, 657] width 35 height 35
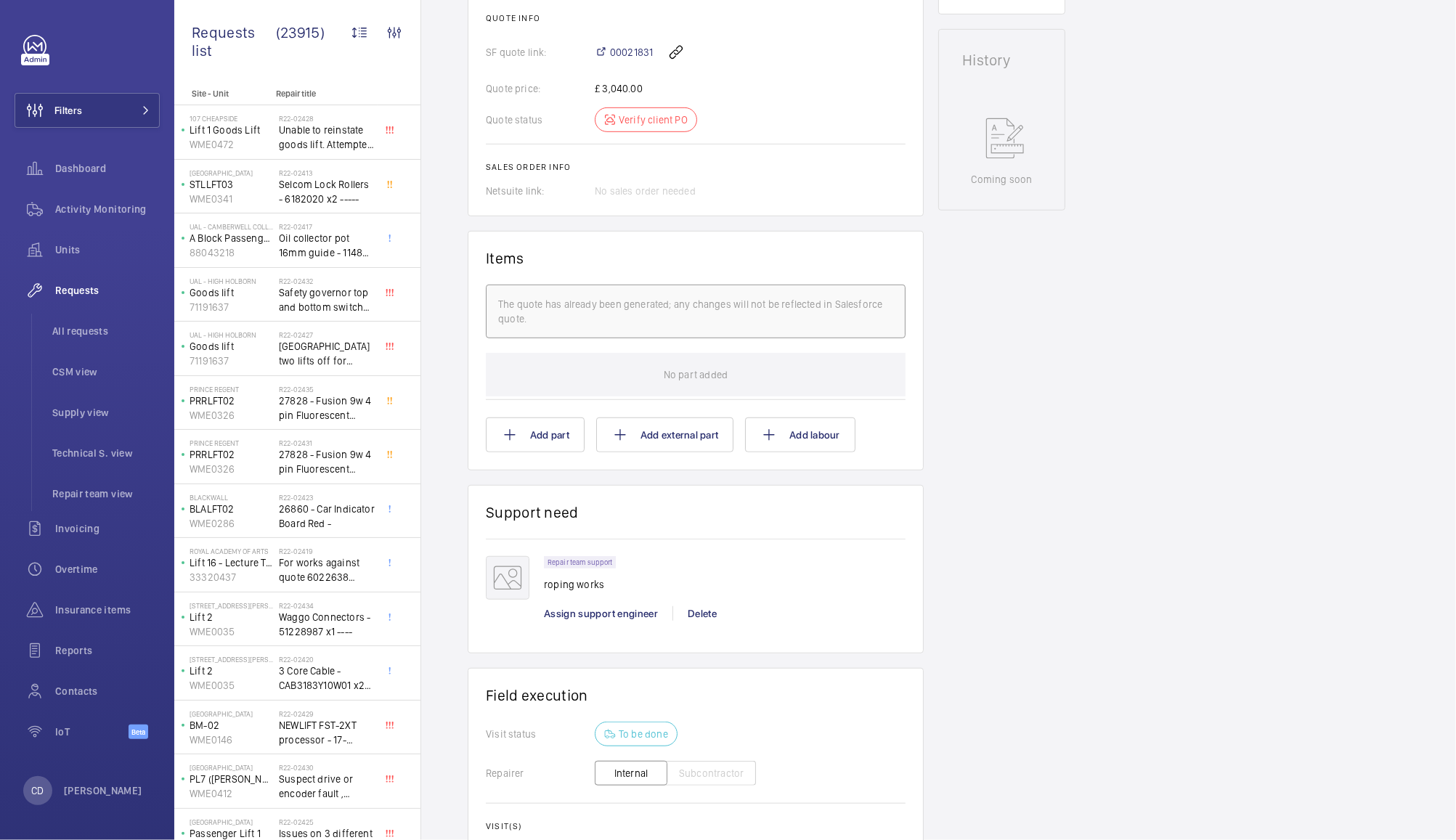
scroll to position [626, 0]
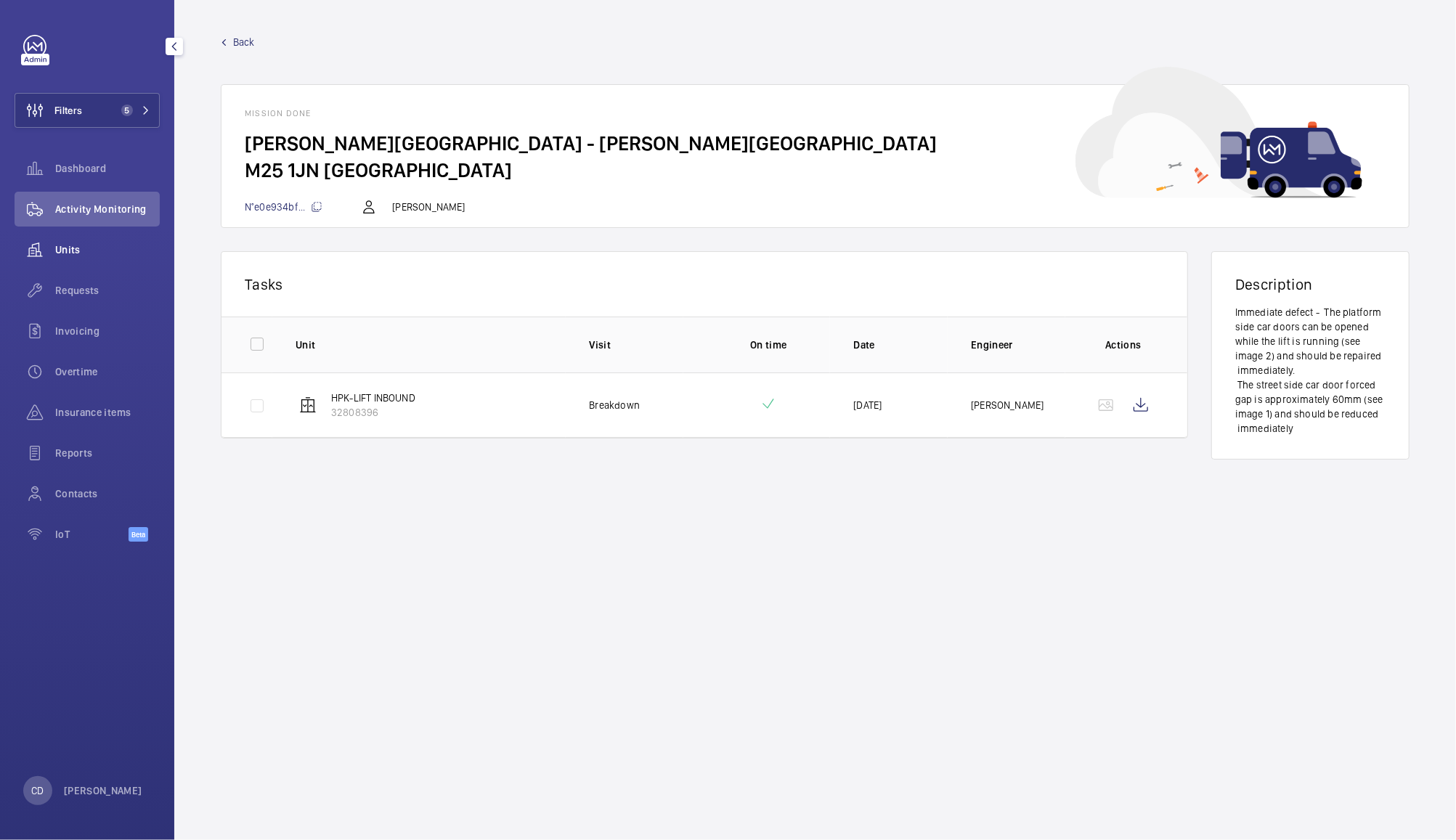
click at [52, 246] on wm-front-icon-button at bounding box center [35, 249] width 41 height 35
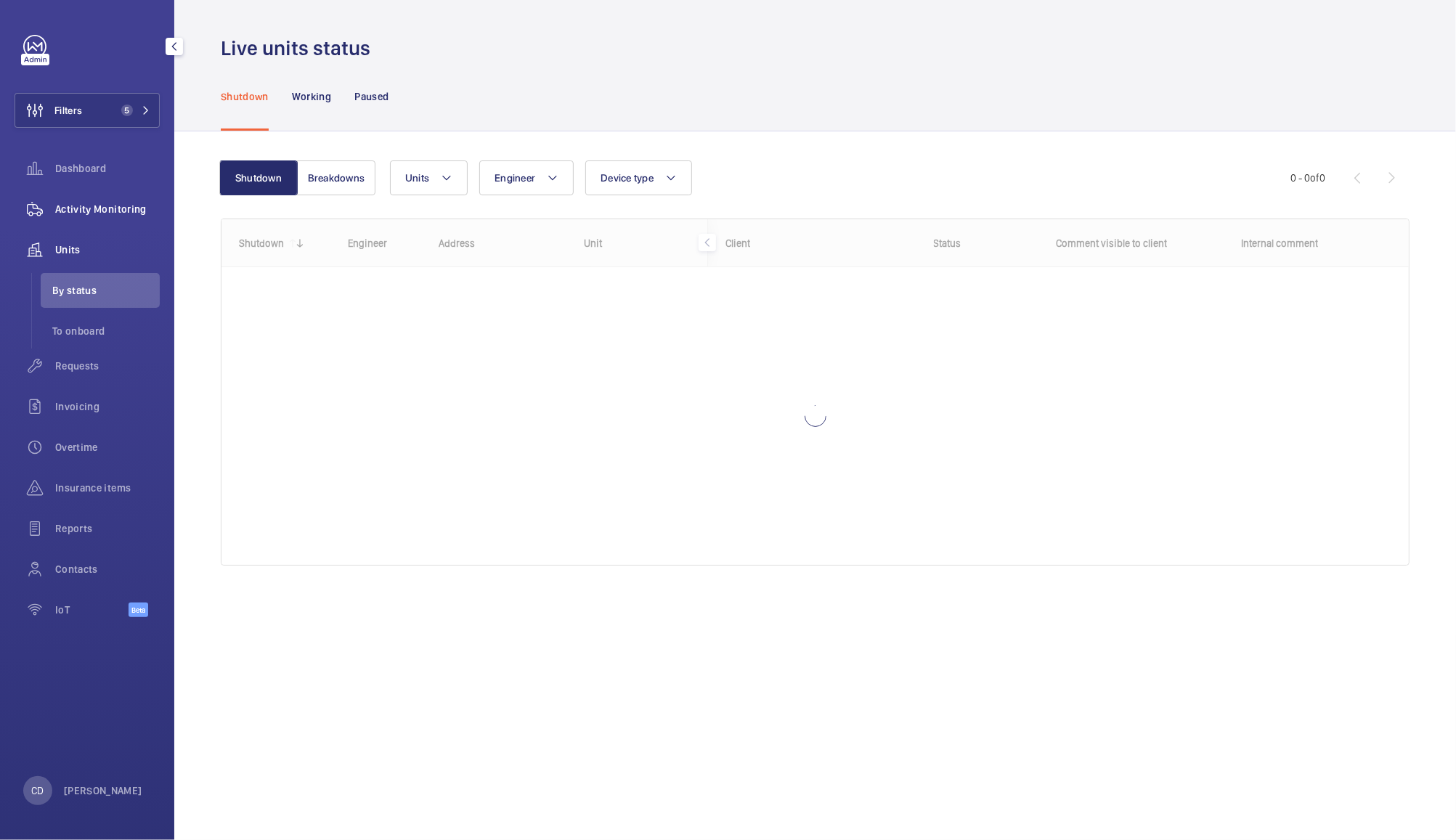
click at [112, 207] on span "Activity Monitoring" at bounding box center [107, 209] width 104 height 14
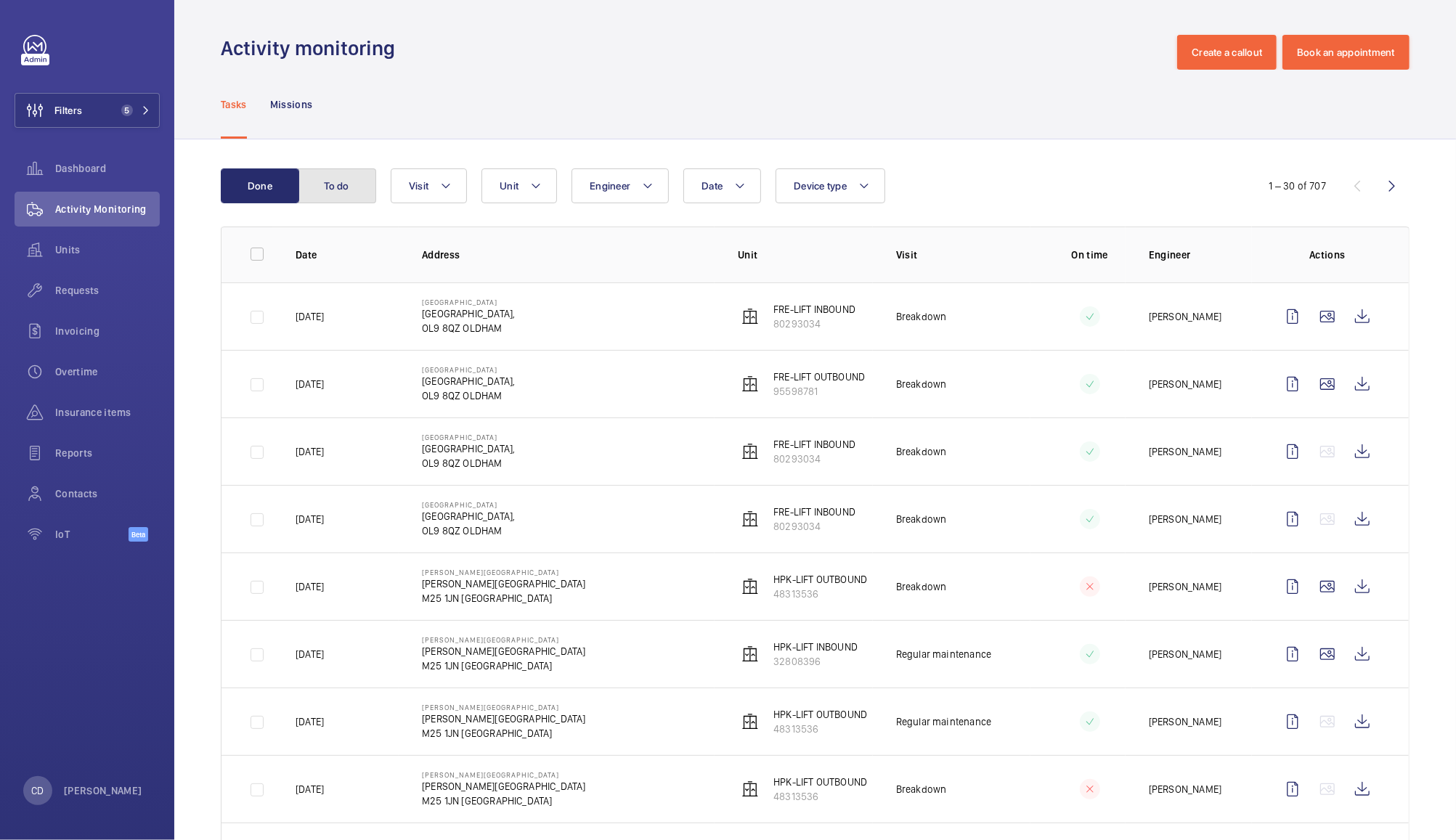
click at [338, 186] on button "To do" at bounding box center [336, 186] width 78 height 35
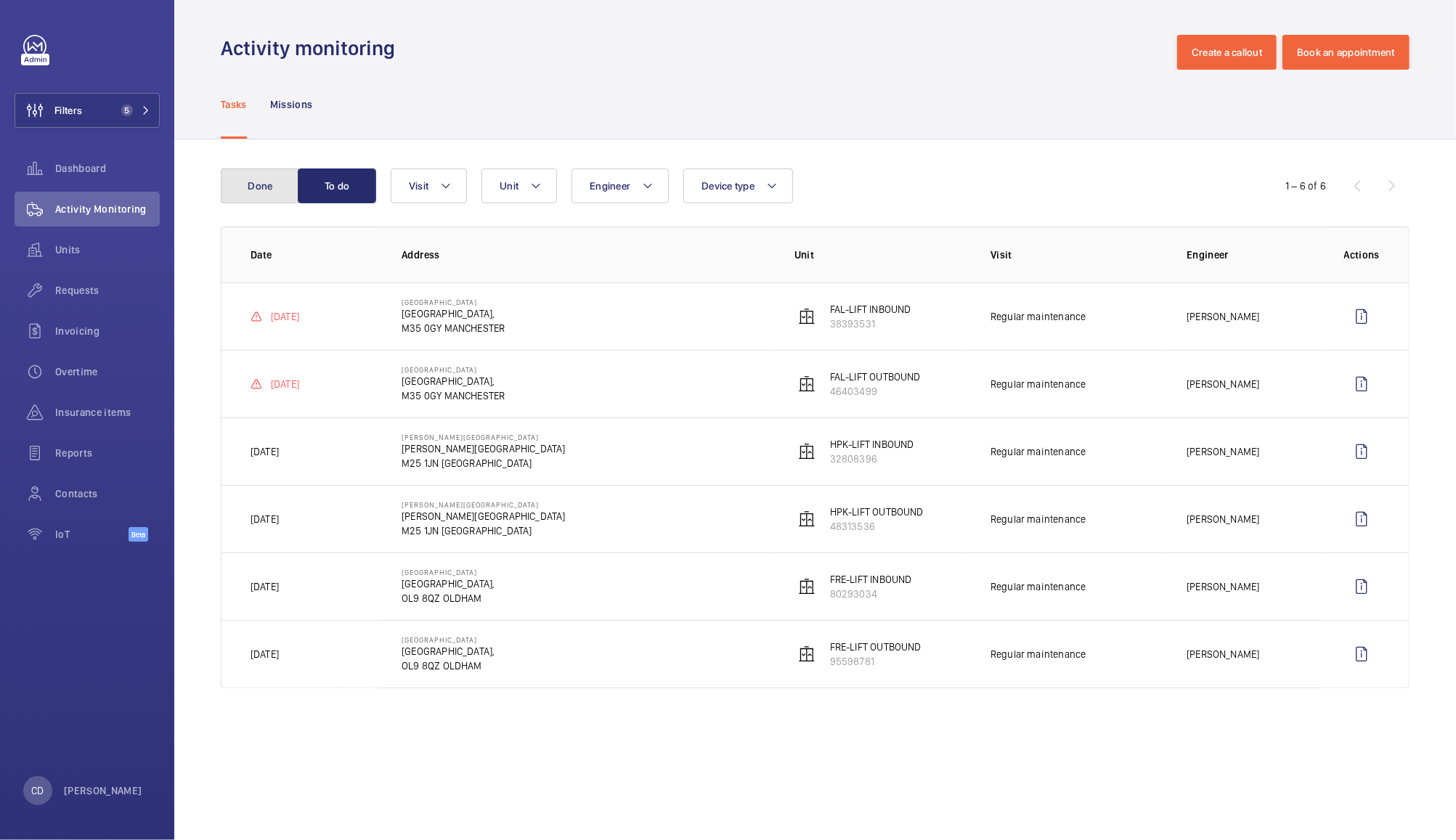
click at [249, 193] on button "Done" at bounding box center [259, 186] width 78 height 35
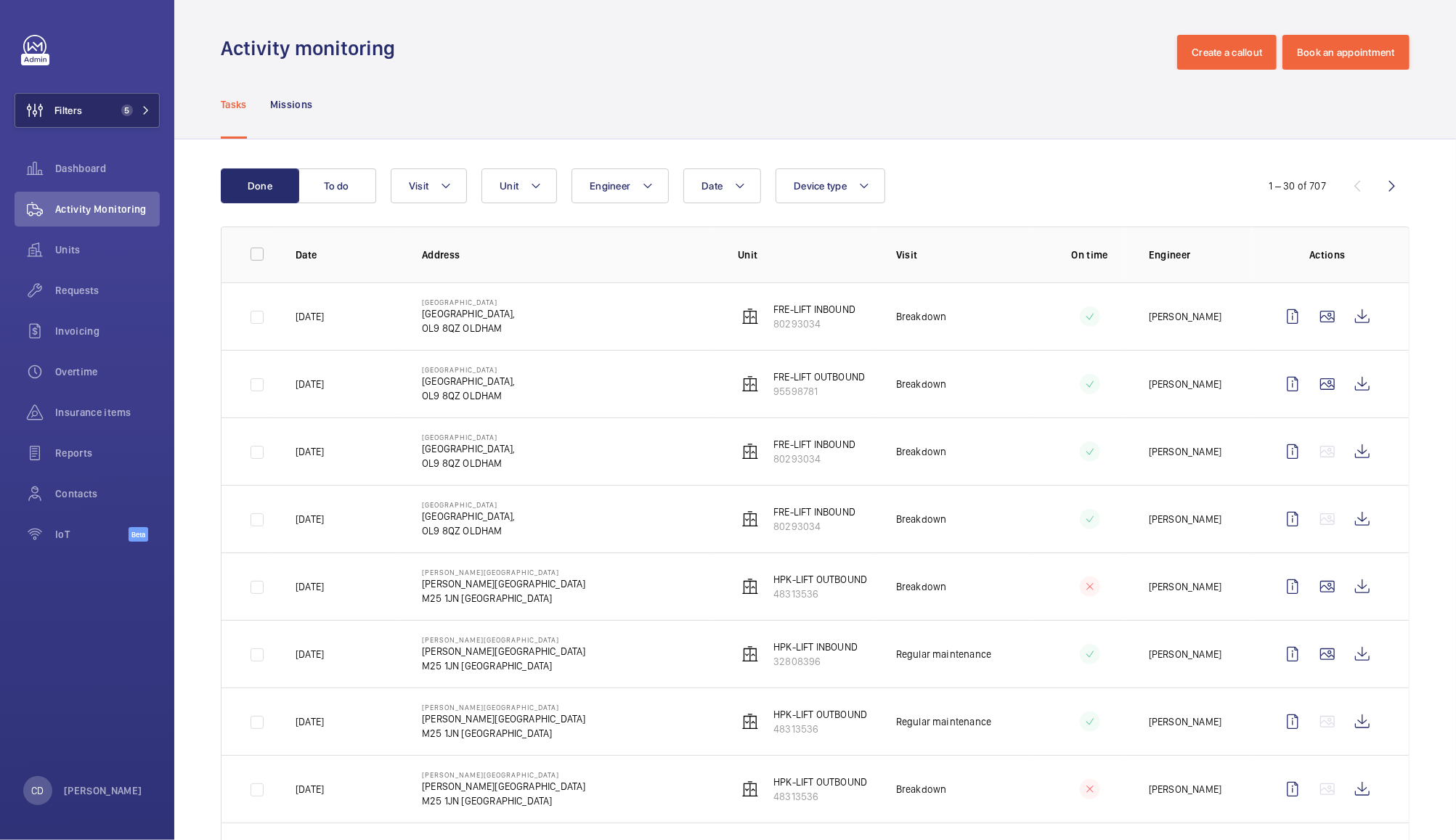
click at [96, 115] on button "Filters 5" at bounding box center [87, 110] width 145 height 35
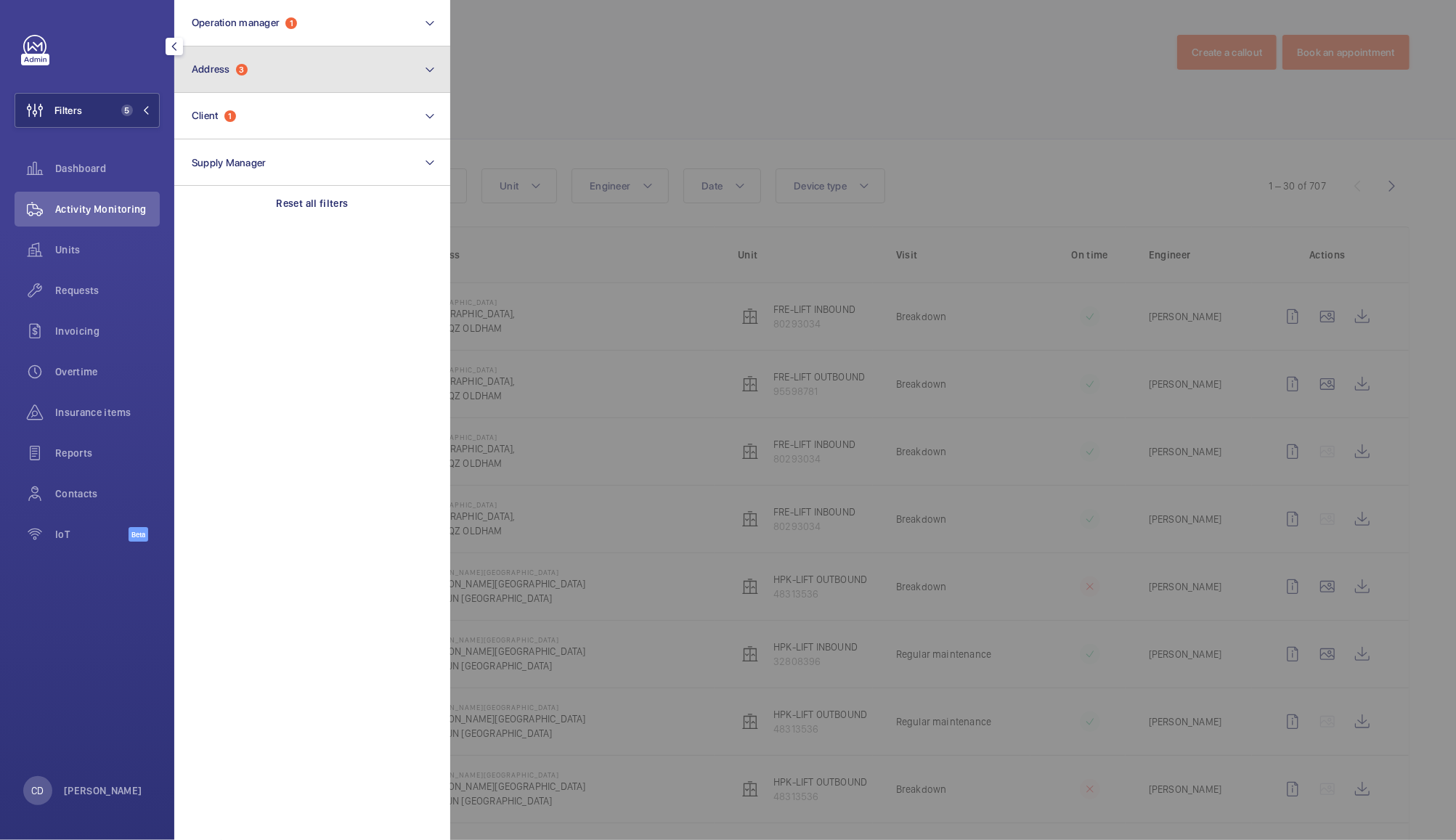
click at [277, 88] on button "Address 3" at bounding box center [311, 70] width 276 height 46
click at [506, 96] on div at bounding box center [1179, 420] width 1456 height 840
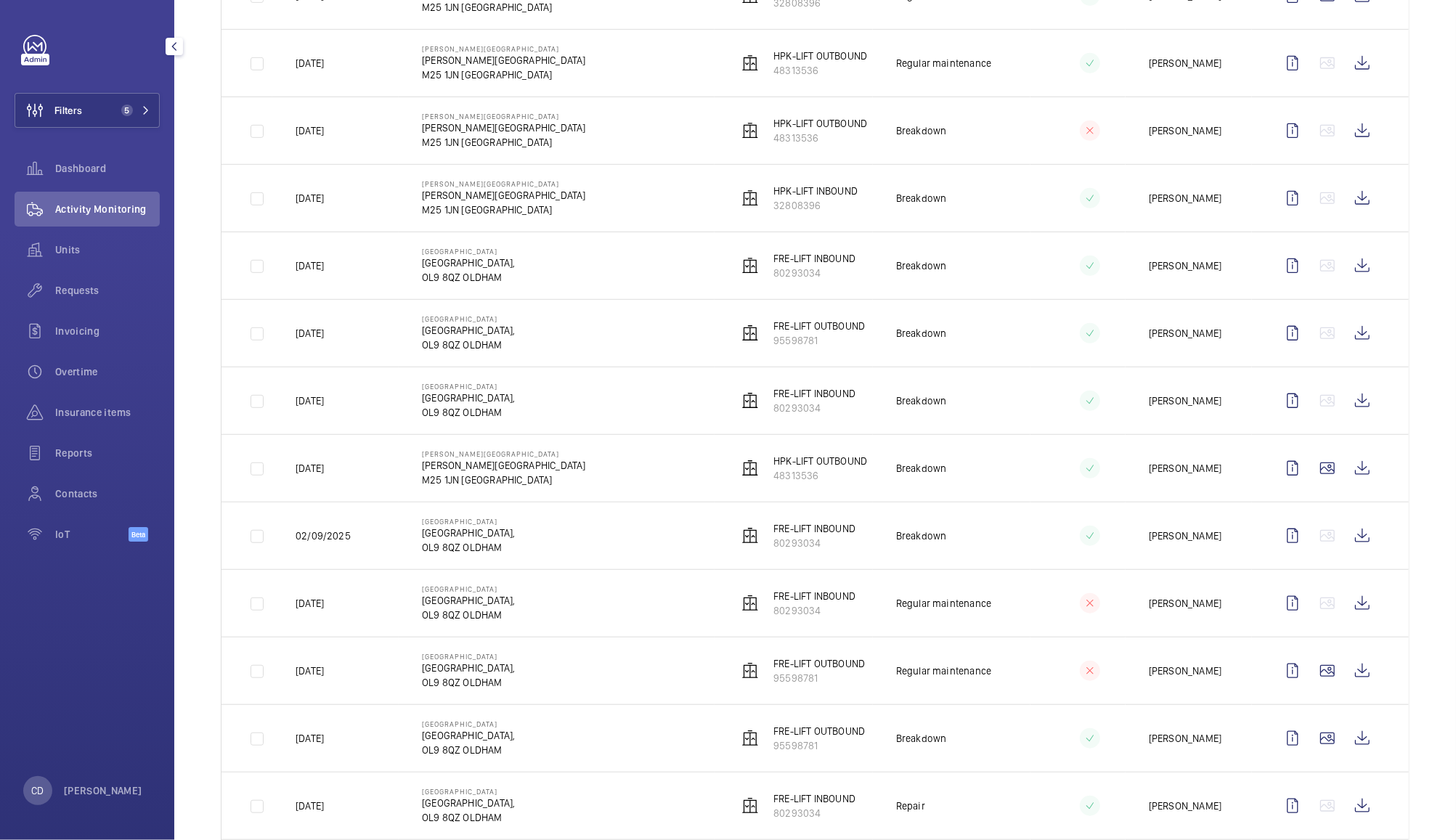
scroll to position [670, 0]
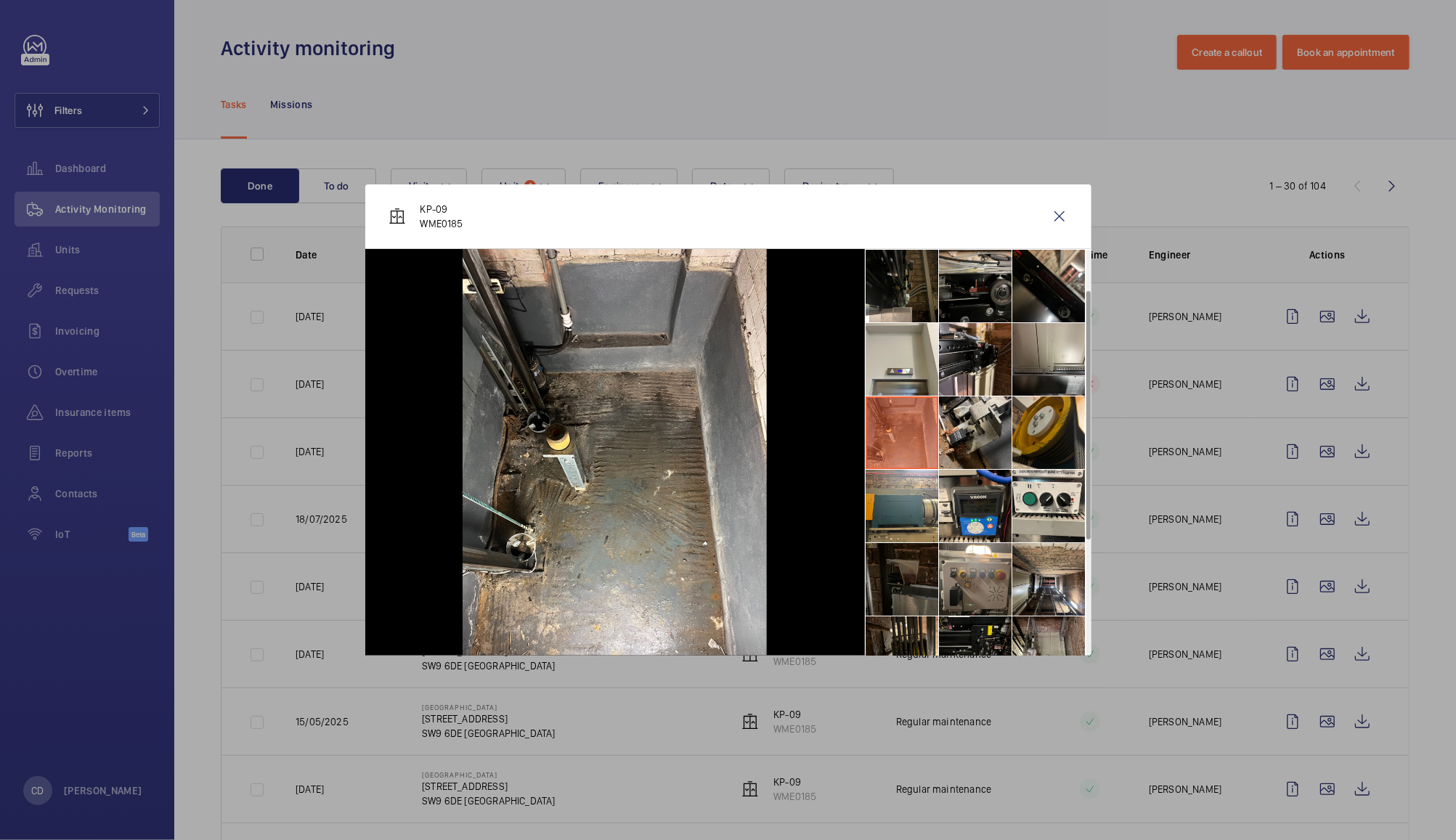
scroll to position [67, 0]
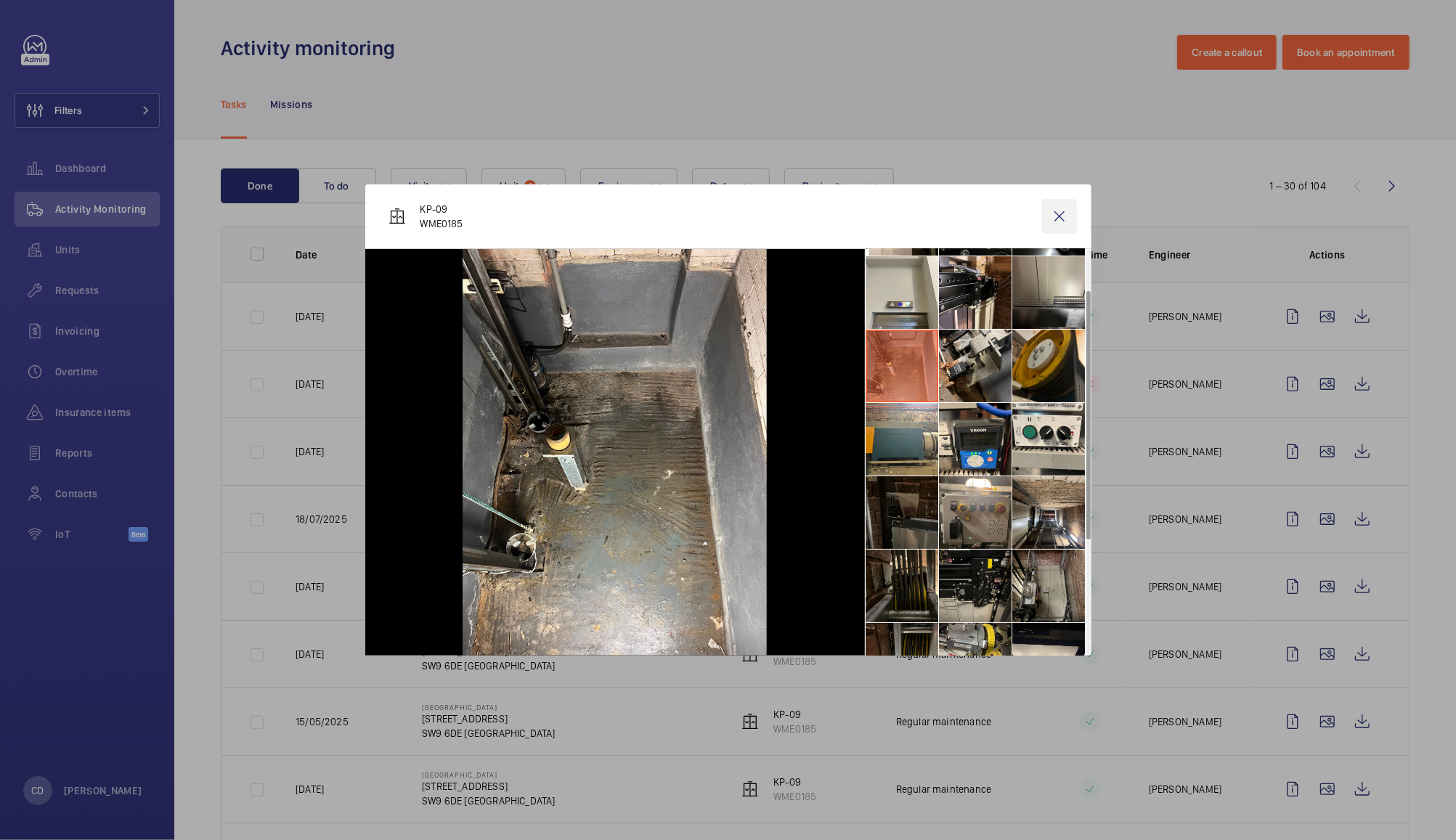
click at [1063, 213] on wm-front-icon-button at bounding box center [1060, 217] width 35 height 35
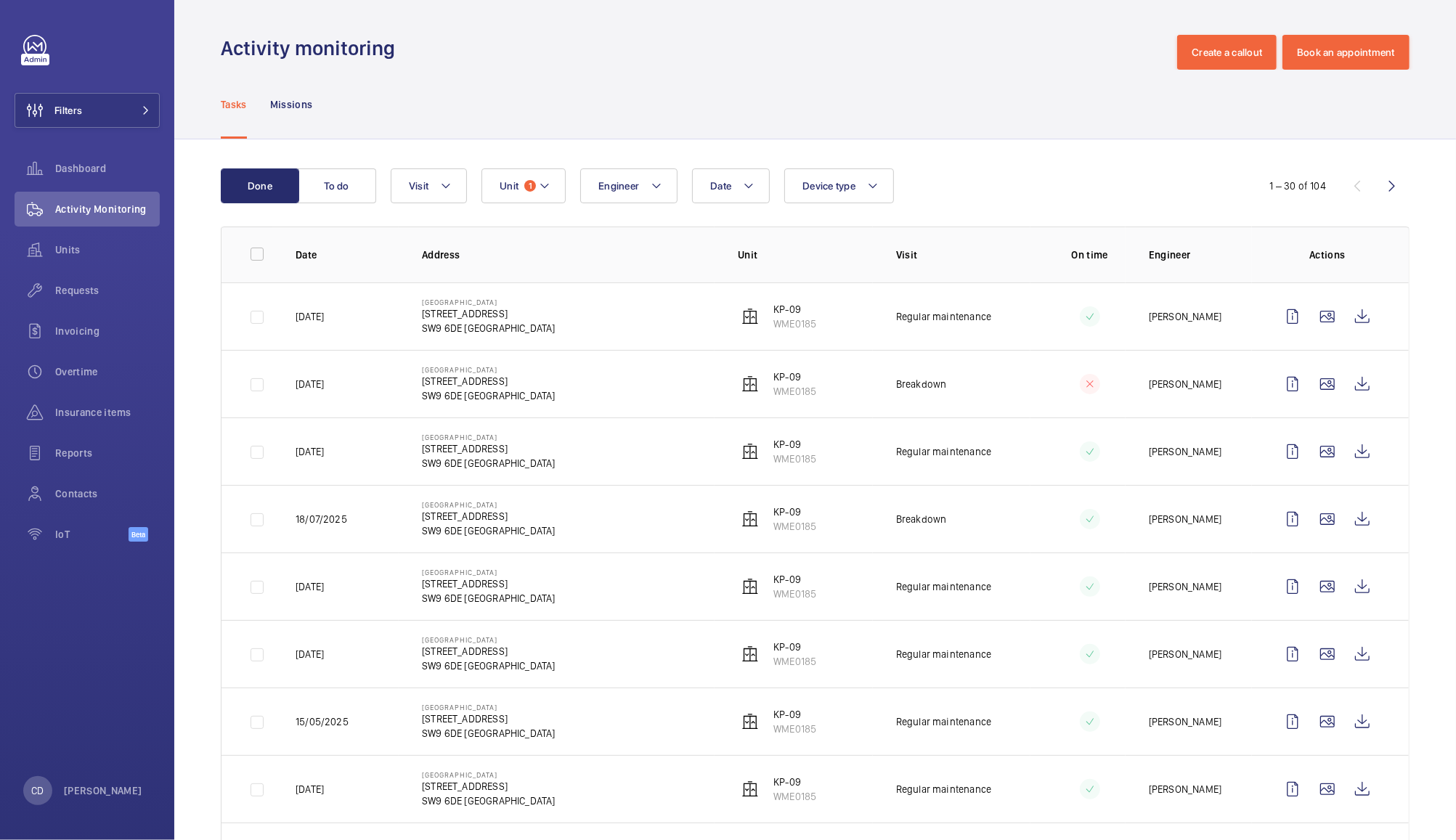
click at [76, 197] on div "Activity Monitoring" at bounding box center [87, 209] width 145 height 35
click at [87, 293] on span "Requests" at bounding box center [107, 290] width 104 height 14
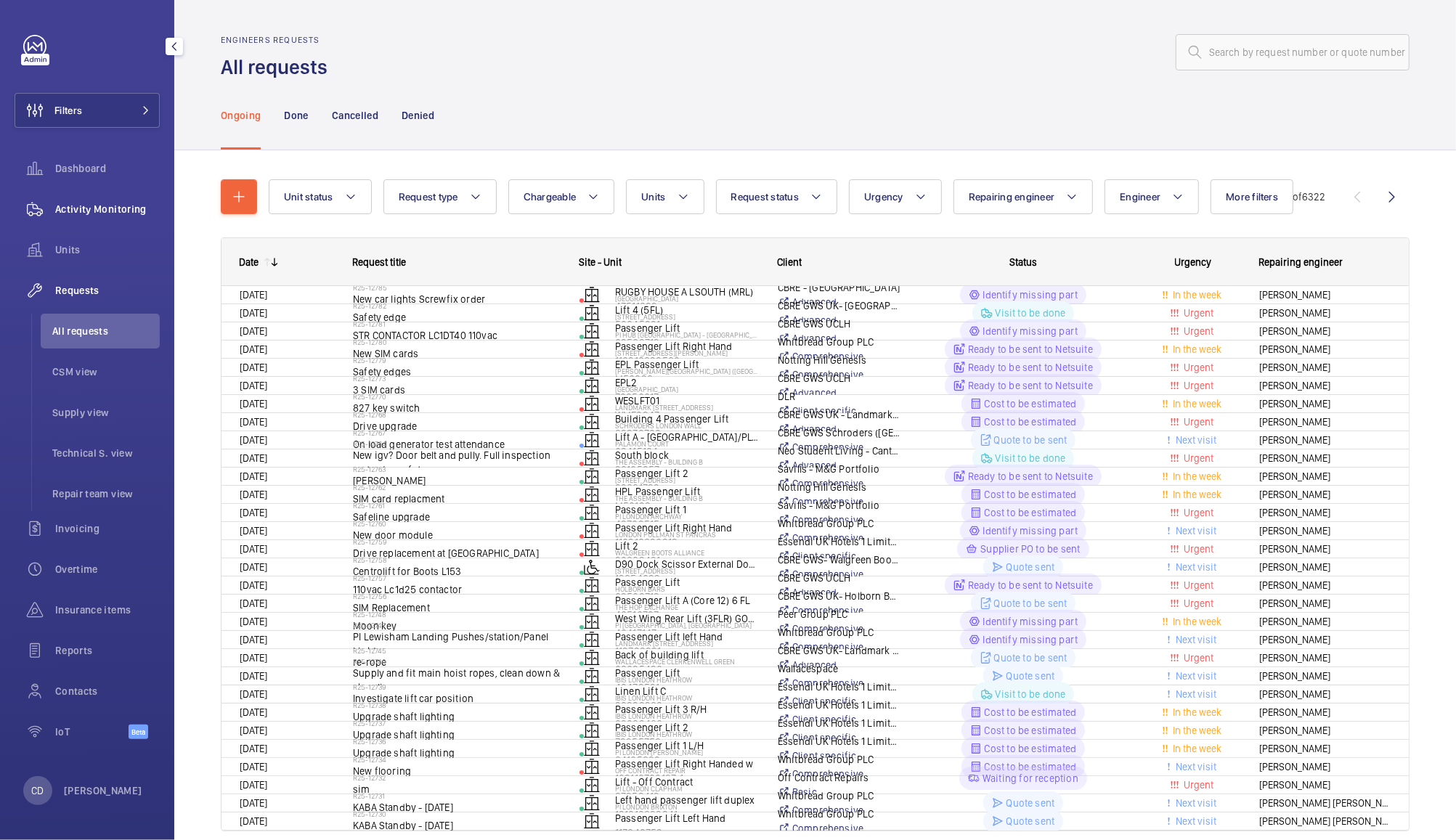
click at [94, 210] on span "Activity Monitoring" at bounding box center [107, 209] width 104 height 14
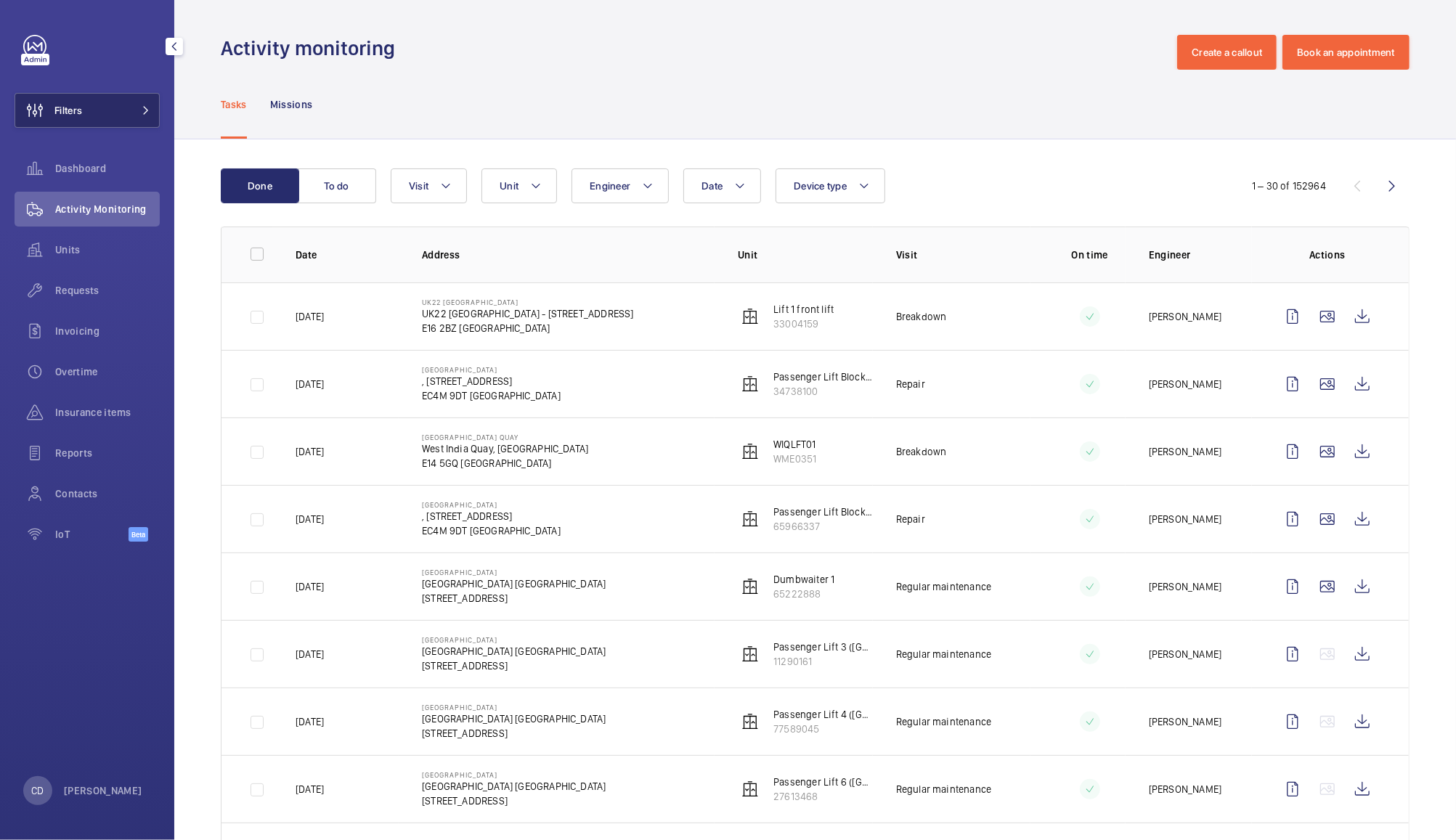
click at [109, 104] on button "Filters" at bounding box center [87, 110] width 145 height 35
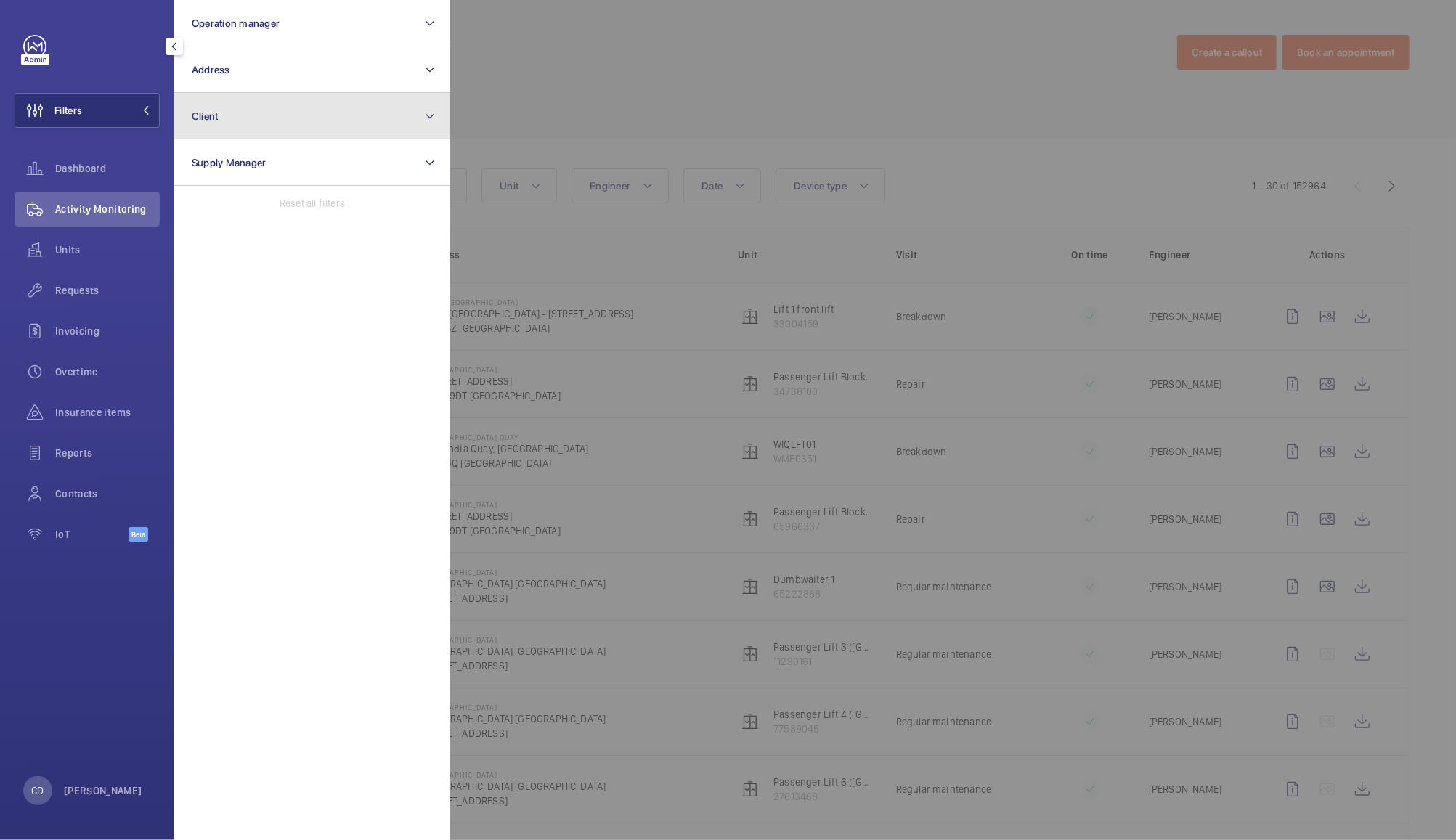
click at [283, 115] on button "Client" at bounding box center [311, 116] width 276 height 46
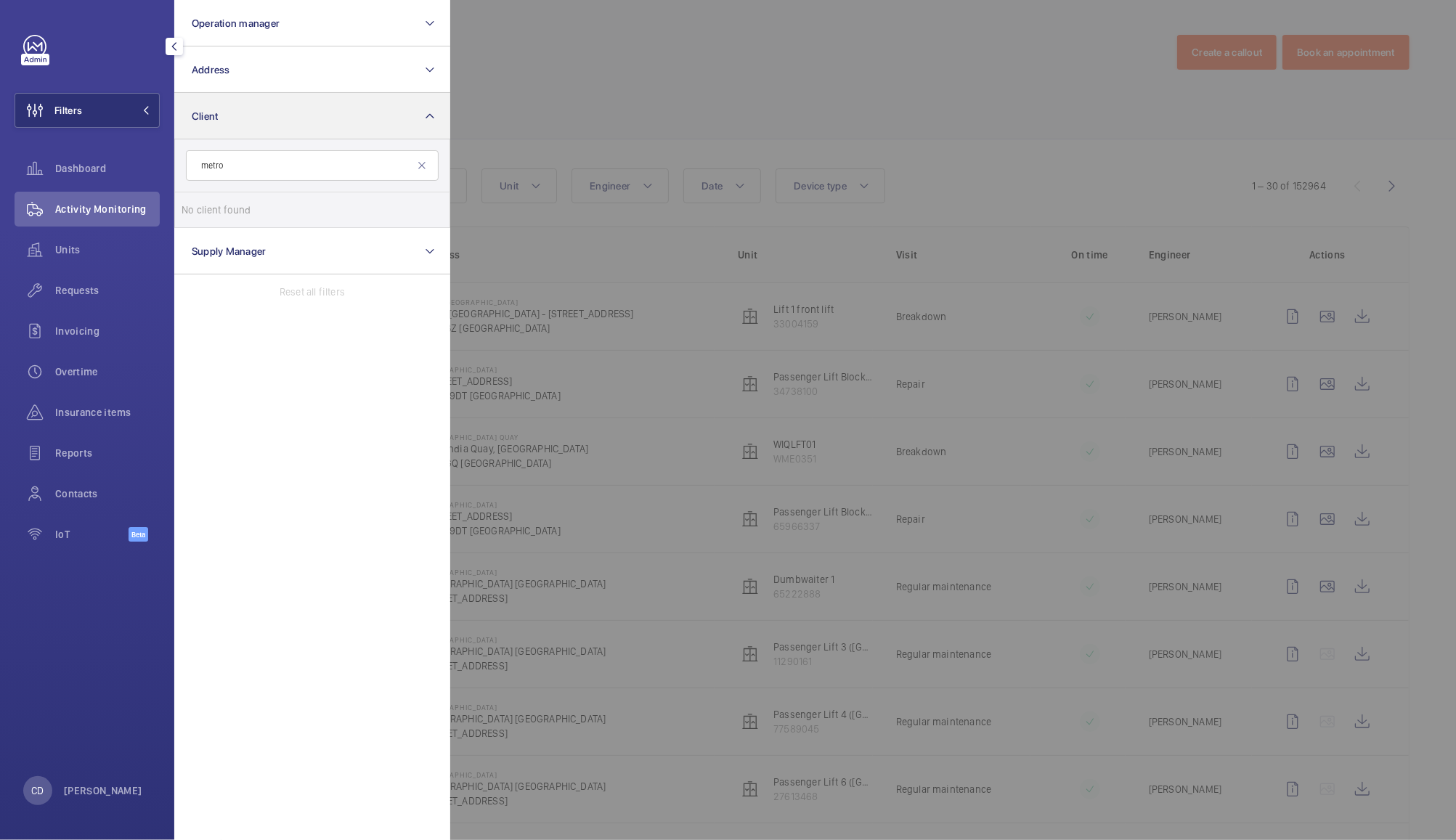
type input "metrol"
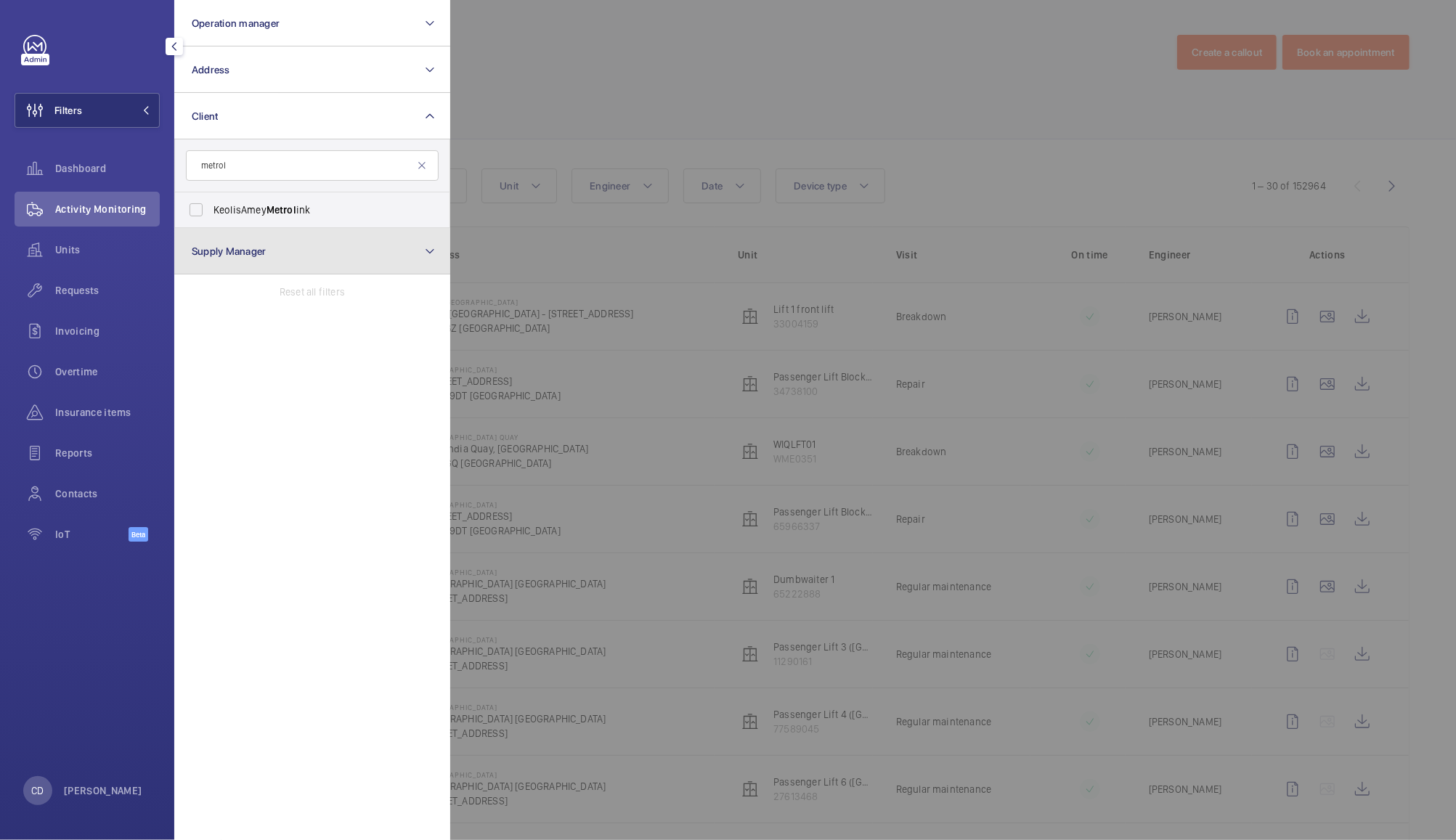
click at [321, 228] on button "Supply Manager" at bounding box center [311, 251] width 276 height 46
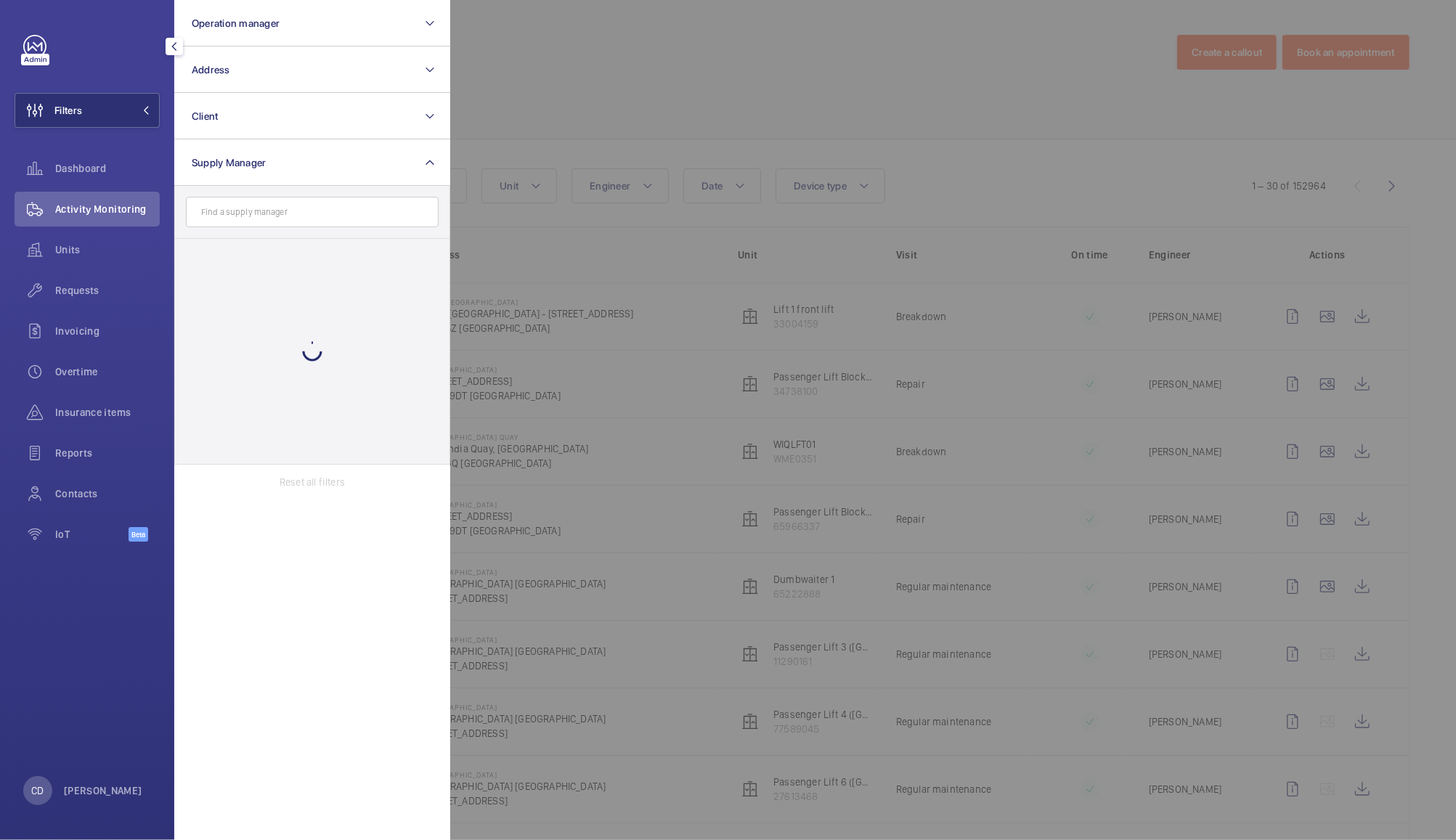
click at [601, 75] on div at bounding box center [1179, 420] width 1456 height 840
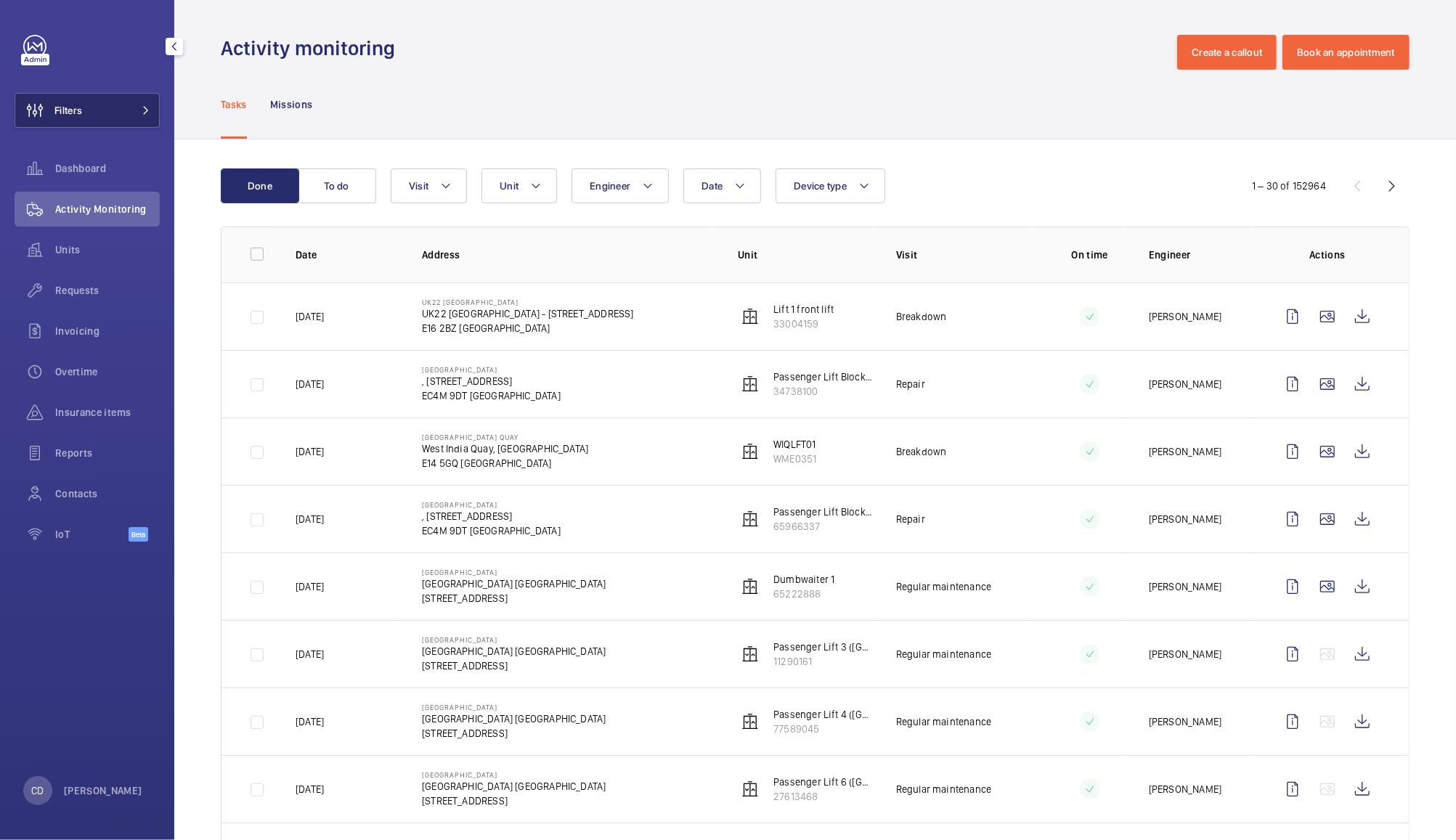
click at [133, 110] on span at bounding box center [141, 110] width 17 height 9
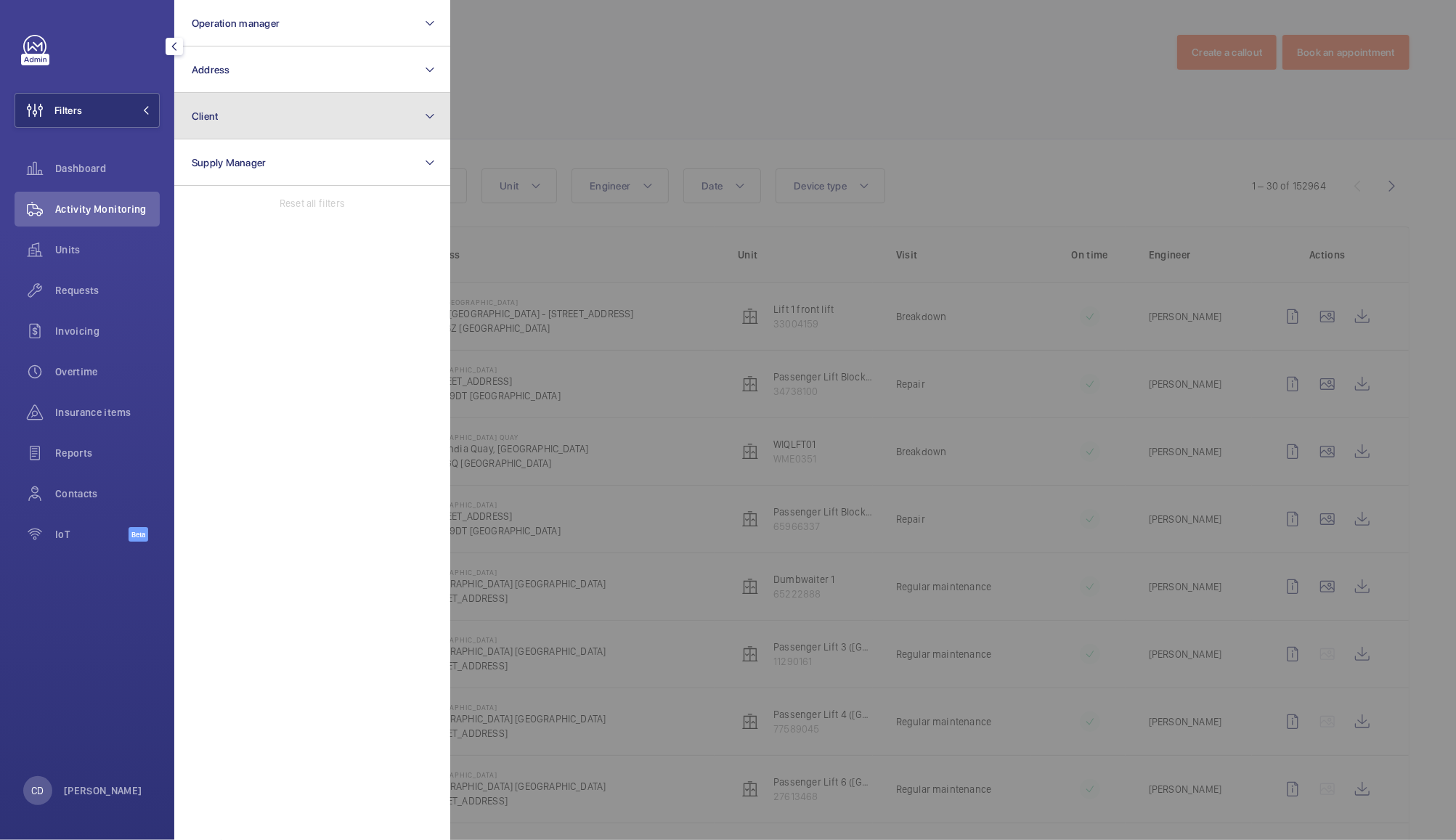
click at [344, 118] on button "Client" at bounding box center [311, 116] width 276 height 46
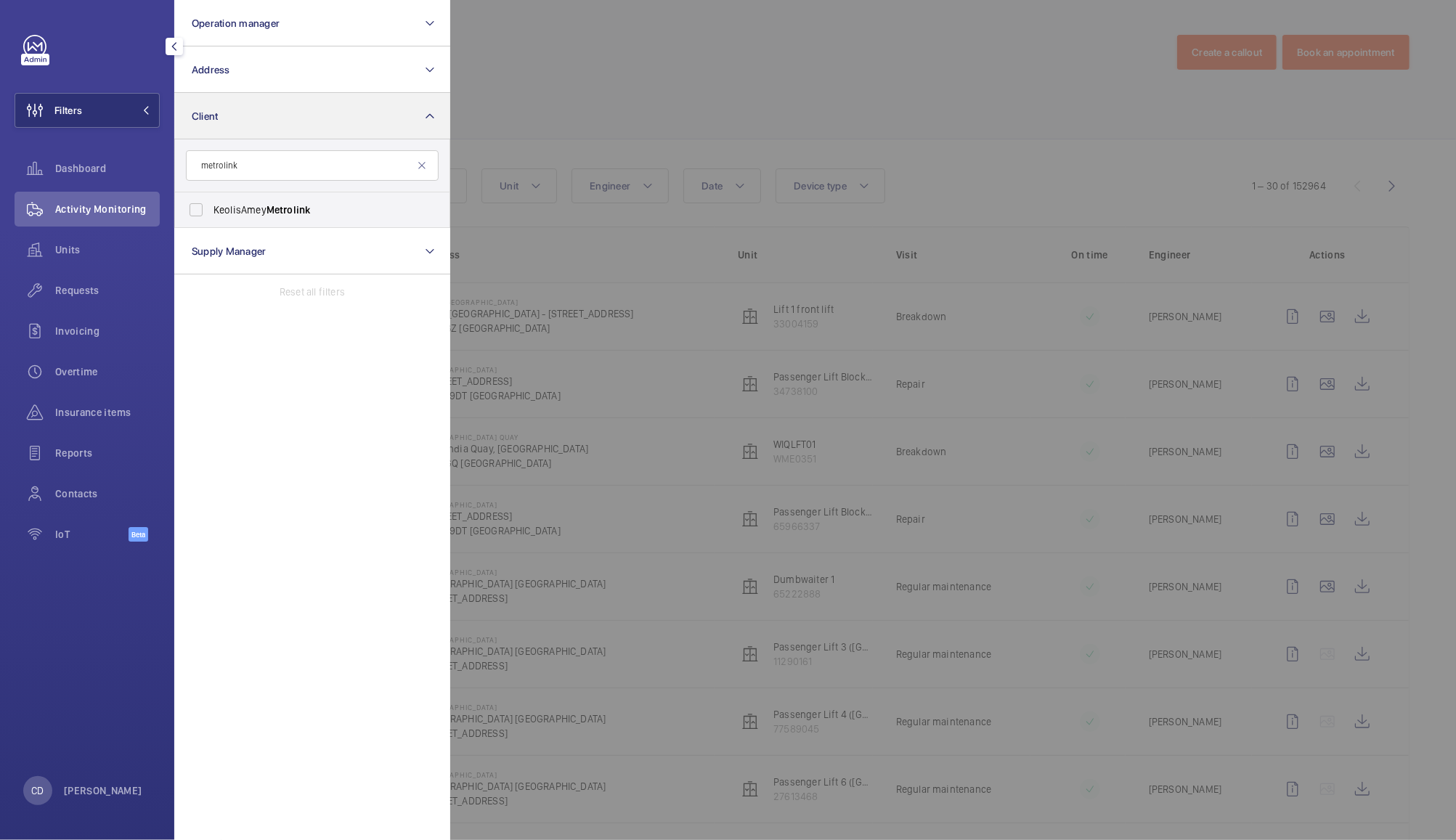
type input "metrolink"
click at [241, 205] on span "KeolisAmey Metrolink" at bounding box center [313, 209] width 199 height 14
click at [211, 205] on input "KeolisAmey Metrolink" at bounding box center [196, 210] width 29 height 29
checkbox input "true"
click at [761, 63] on div at bounding box center [1179, 420] width 1456 height 840
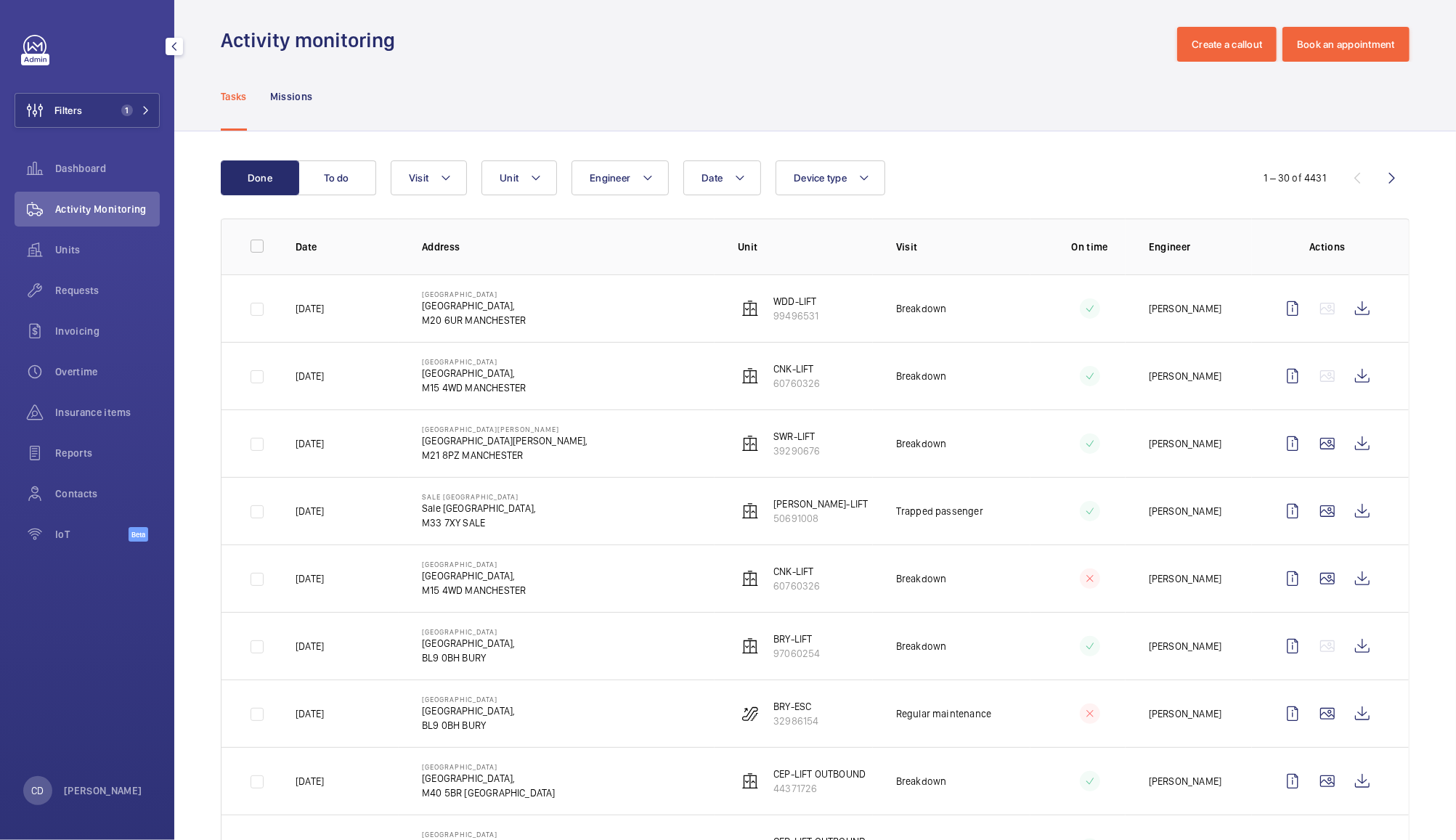
scroll to position [11, 0]
click at [1345, 448] on wm-front-icon-button at bounding box center [1362, 442] width 35 height 35
click at [306, 169] on button "To do" at bounding box center [336, 176] width 78 height 35
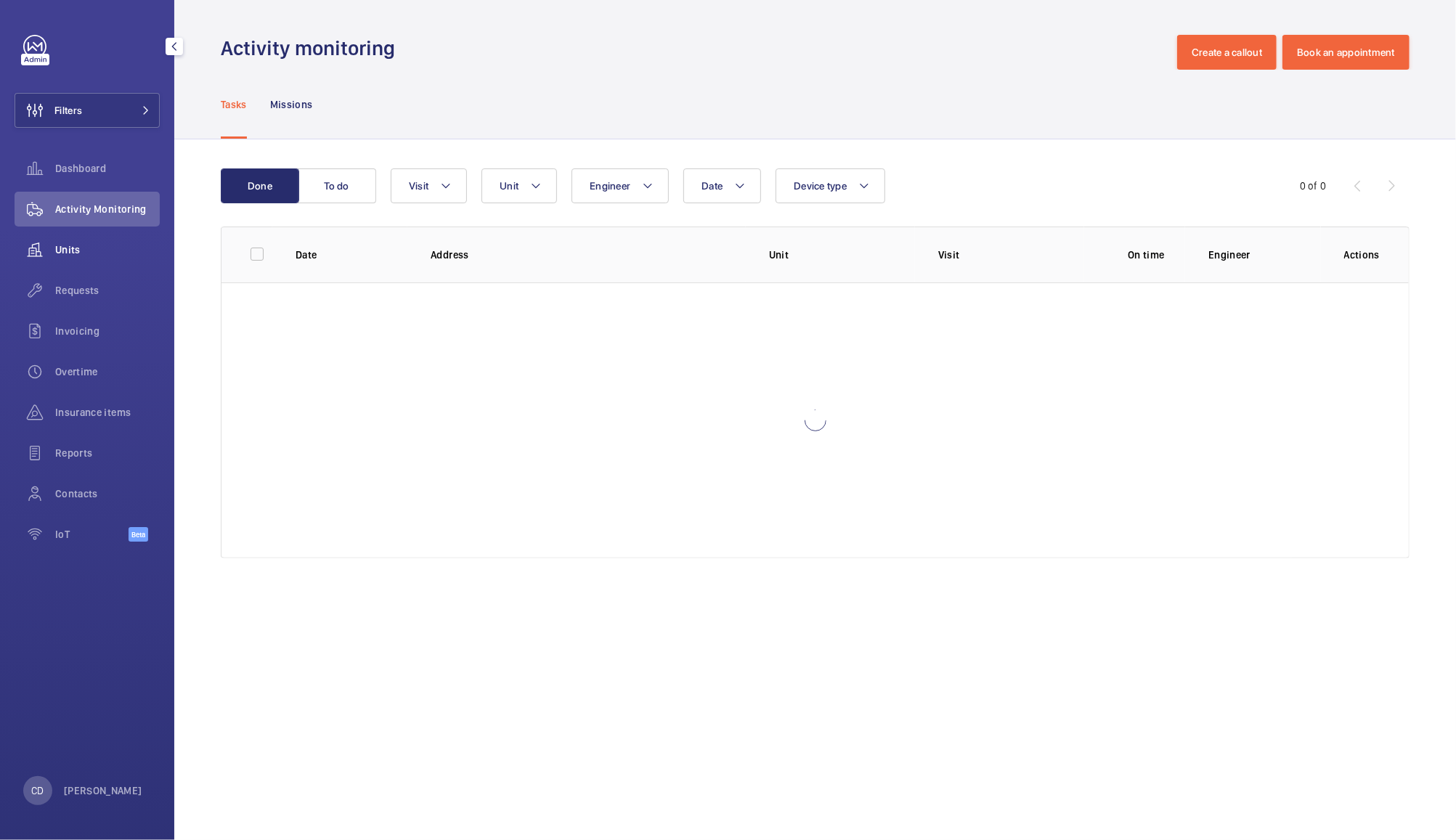
click at [76, 251] on span "Units" at bounding box center [107, 249] width 104 height 14
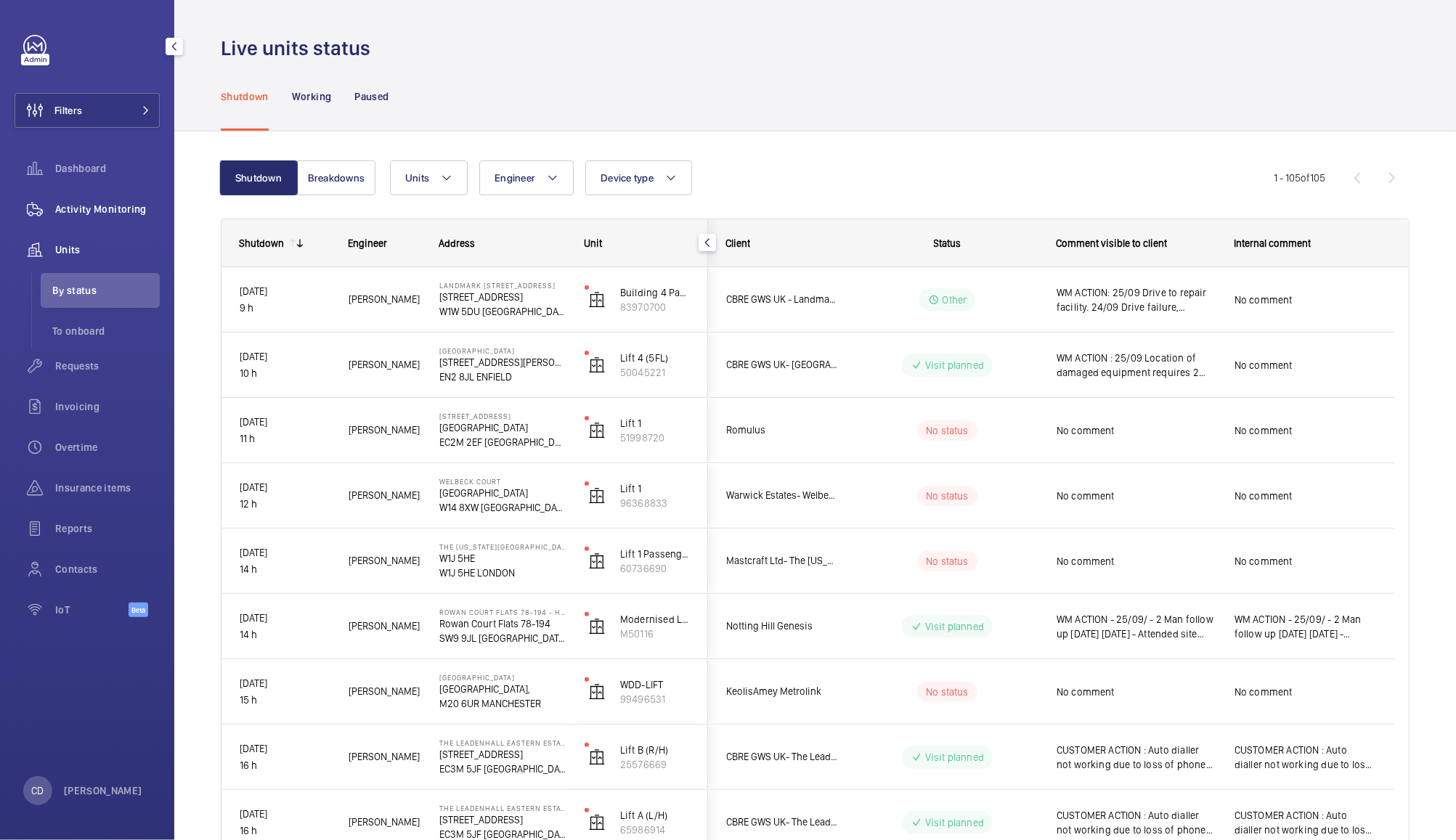
click at [91, 205] on span "Activity Monitoring" at bounding box center [107, 209] width 104 height 14
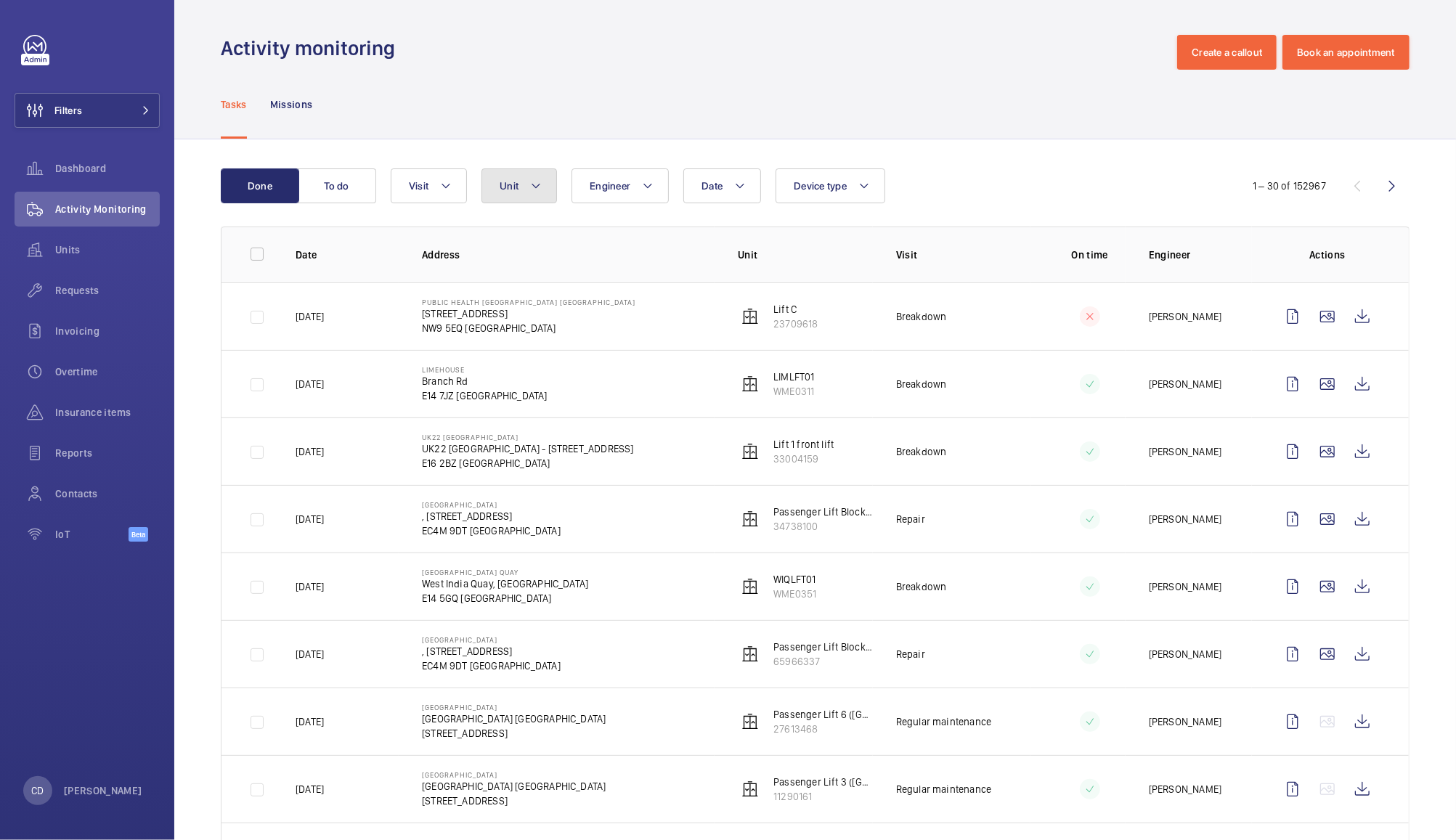
click at [535, 186] on mat-icon at bounding box center [536, 186] width 12 height 17
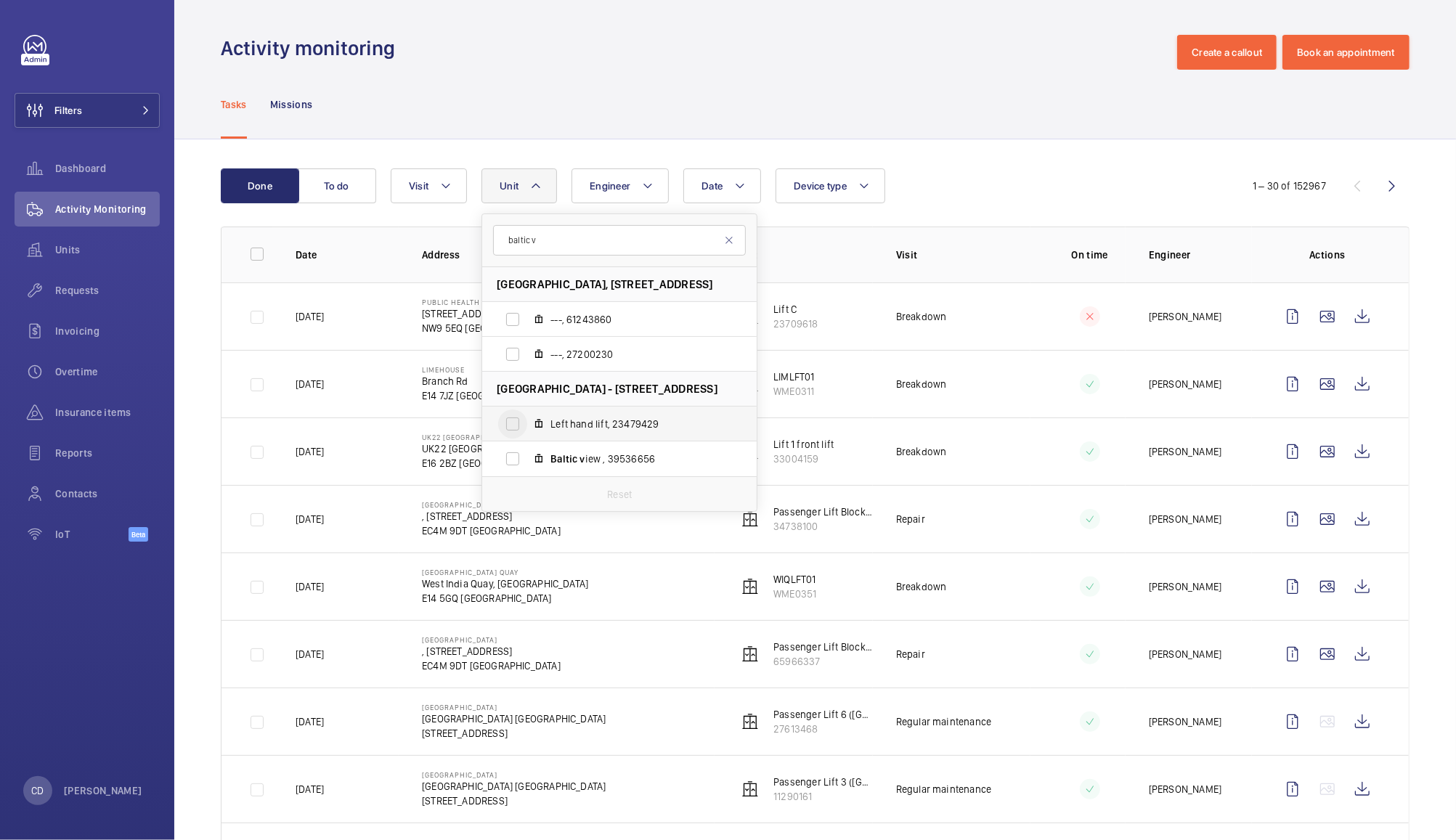
type input "baltic v"
click at [511, 428] on input "Left hand lift, 23479429" at bounding box center [512, 424] width 29 height 29
checkbox input "true"
click at [522, 464] on input "Baltic v [DEMOGRAPHIC_DATA] , 39536656" at bounding box center [512, 459] width 29 height 29
checkbox input "true"
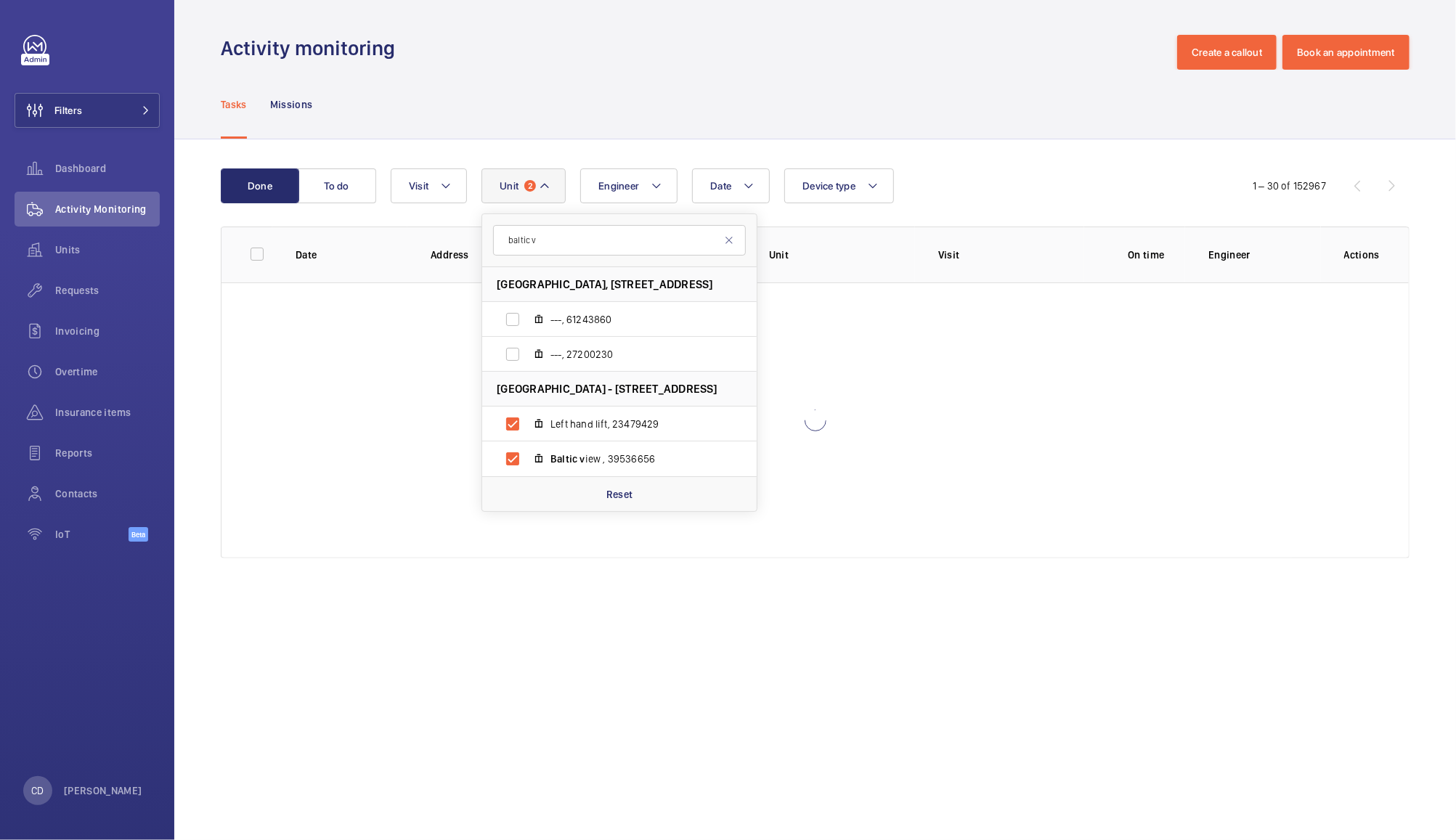
click at [958, 94] on div "Tasks Missions" at bounding box center [814, 103] width 1188 height 69
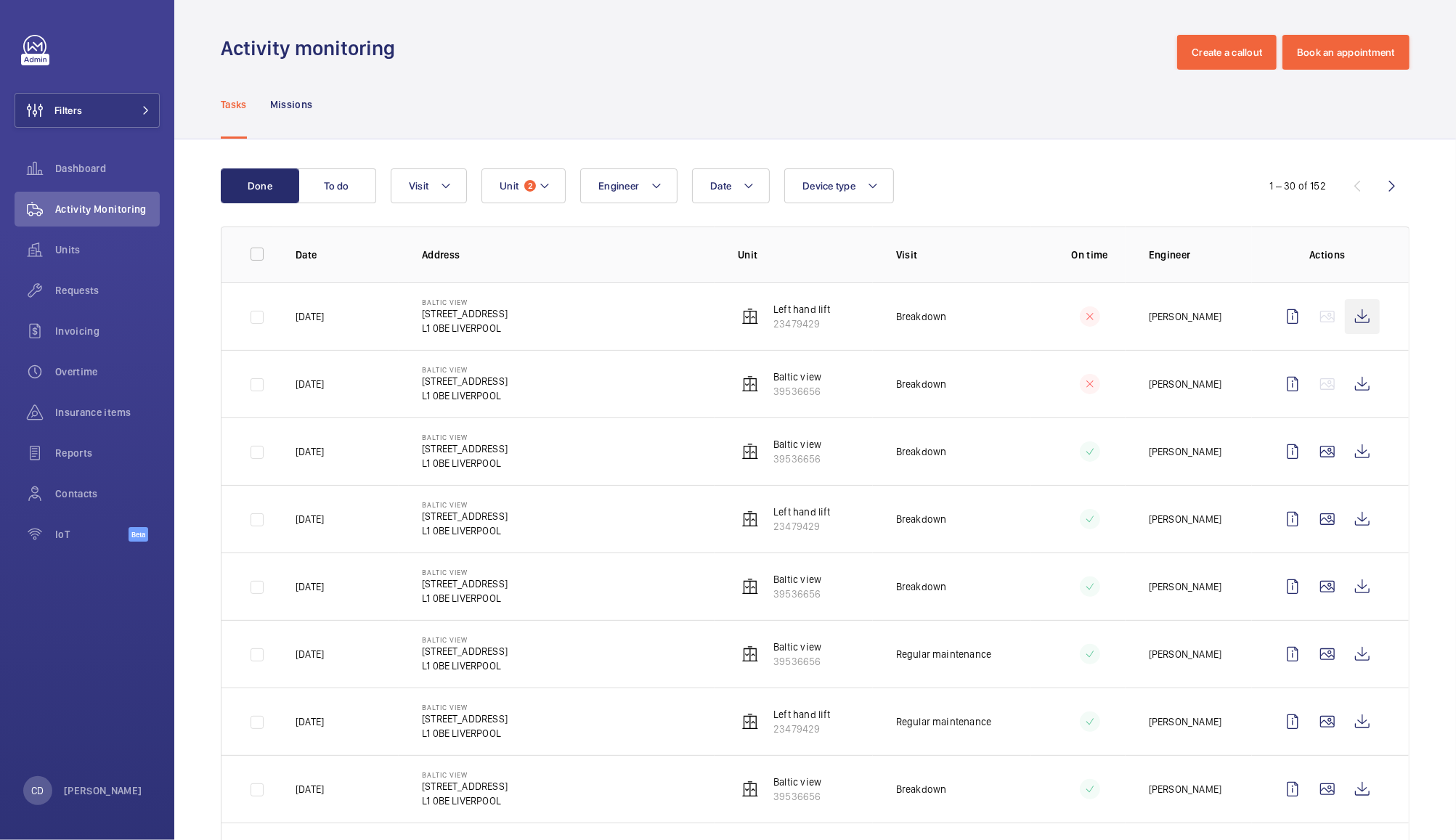
click at [1346, 314] on wm-front-icon-button at bounding box center [1362, 316] width 35 height 35
click at [1345, 382] on wm-front-icon-button at bounding box center [1362, 384] width 35 height 35
